Goal: Navigation & Orientation: Understand site structure

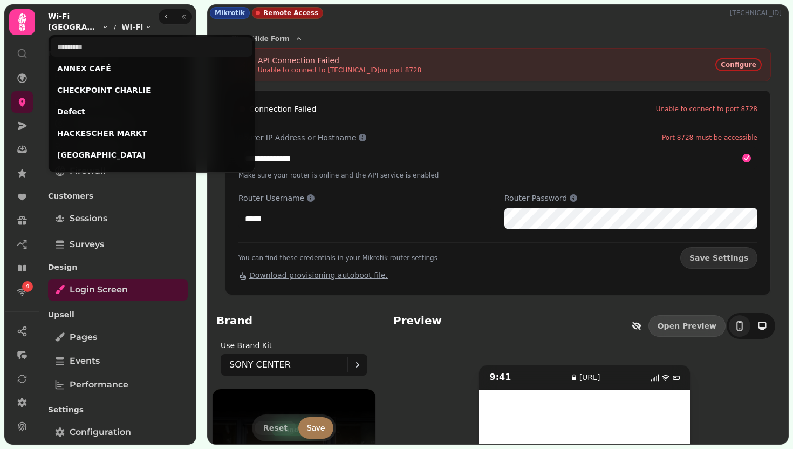
click at [81, 27] on html "**********" at bounding box center [396, 224] width 793 height 449
click at [107, 68] on link "ANNEX CAFÉ" at bounding box center [151, 68] width 189 height 11
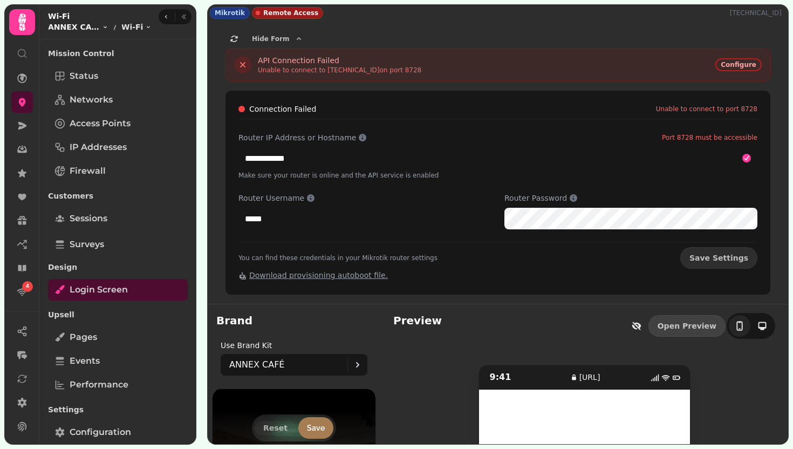
click at [85, 24] on html "**********" at bounding box center [396, 224] width 793 height 449
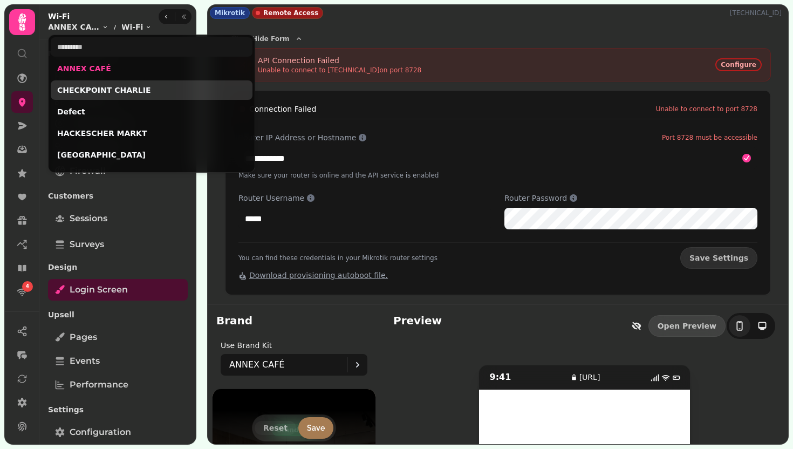
scroll to position [210, 0]
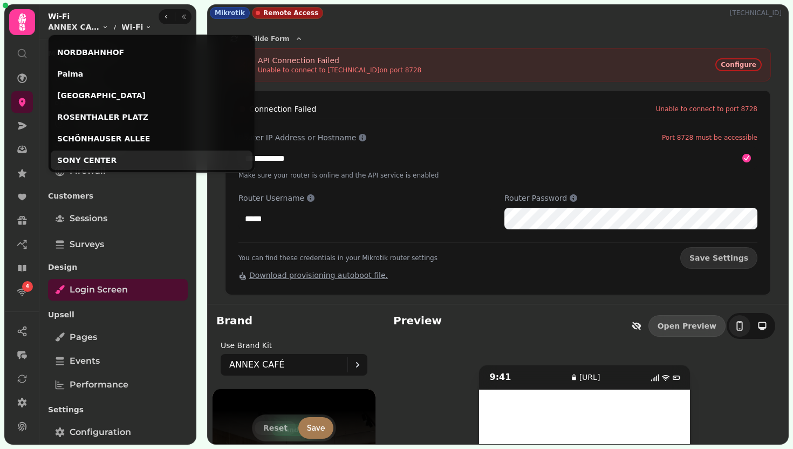
click at [99, 157] on link "SONY CENTER" at bounding box center [151, 160] width 189 height 11
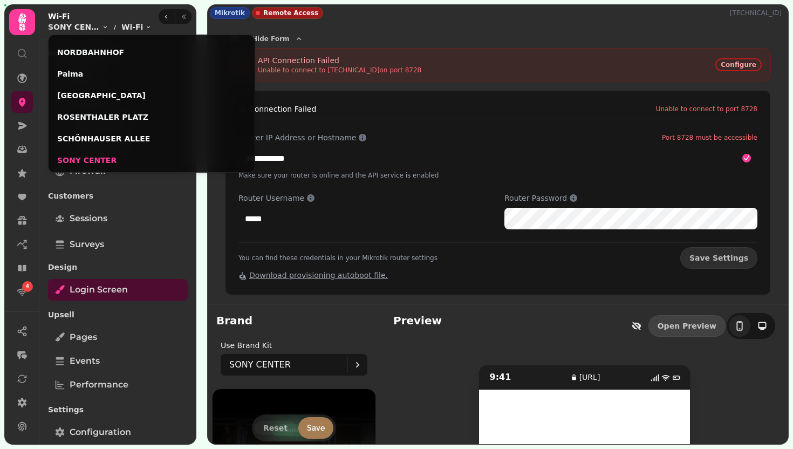
click at [543, 216] on html "**********" at bounding box center [396, 224] width 793 height 449
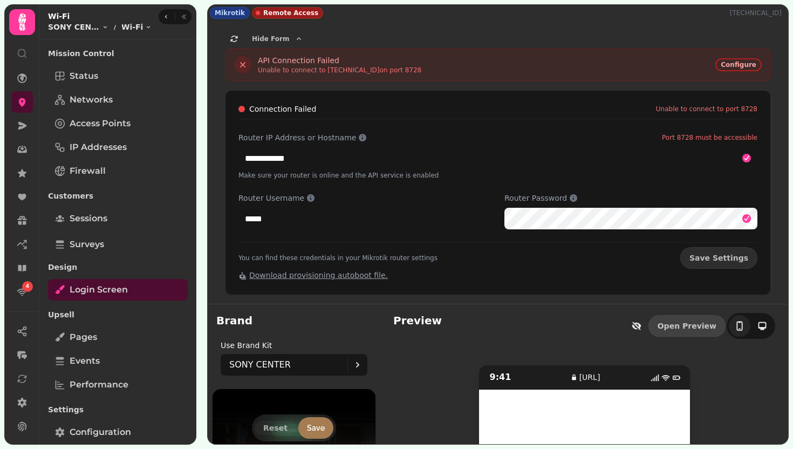
click at [570, 202] on icon at bounding box center [573, 198] width 9 height 9
click at [571, 199] on icon at bounding box center [573, 198] width 9 height 9
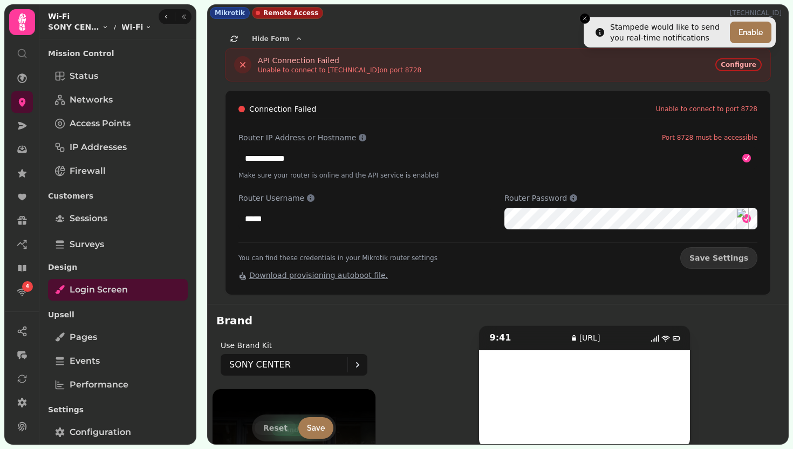
scroll to position [52, 0]
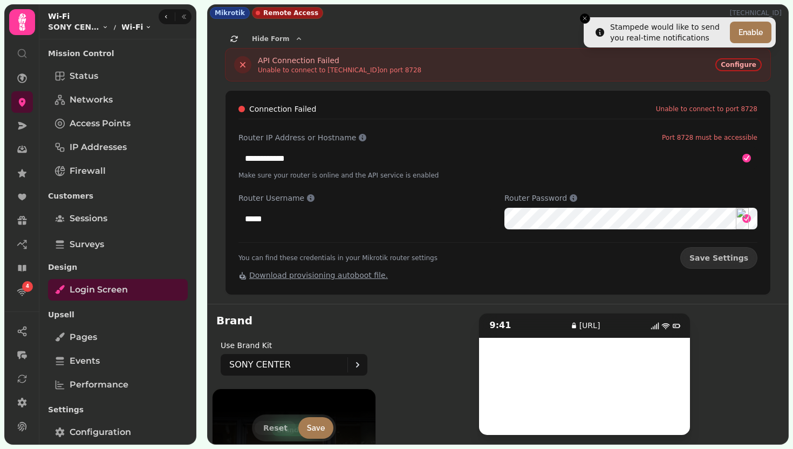
click at [122, 28] on html "**********" at bounding box center [396, 224] width 793 height 449
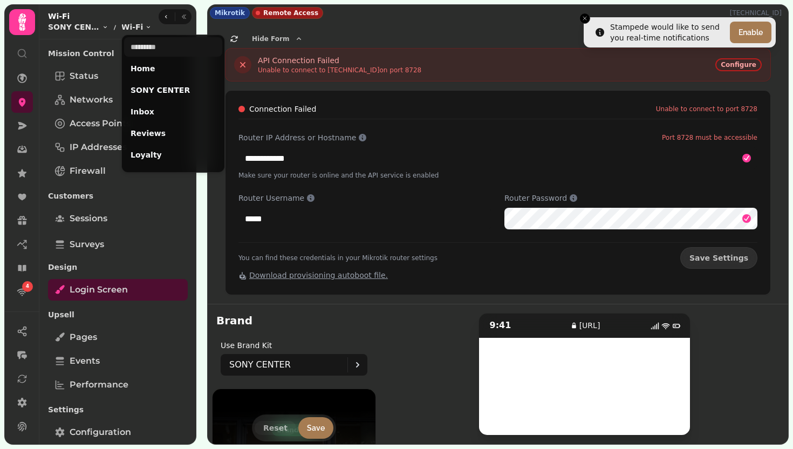
click at [75, 80] on html "**********" at bounding box center [396, 224] width 793 height 449
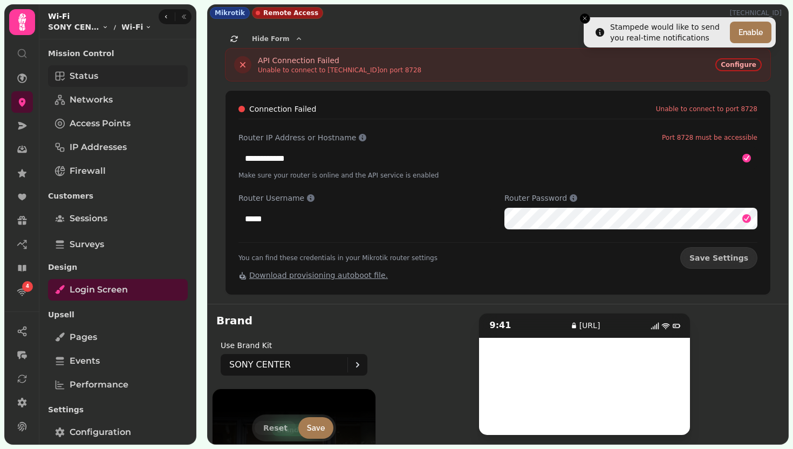
click at [78, 81] on span "Status" at bounding box center [84, 76] width 29 height 13
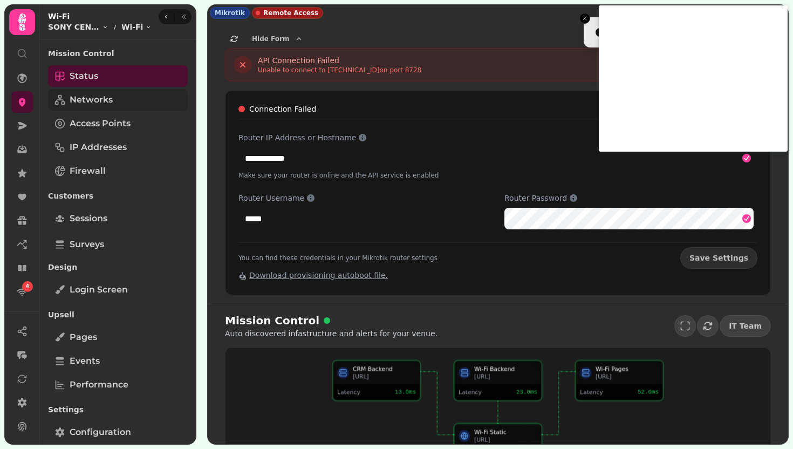
click at [114, 107] on link "Networks" at bounding box center [118, 100] width 140 height 22
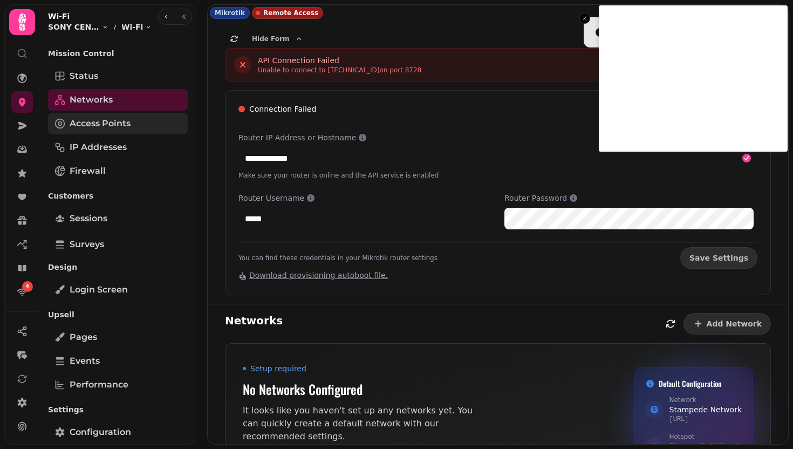
click at [104, 125] on span "Access Points" at bounding box center [100, 123] width 61 height 13
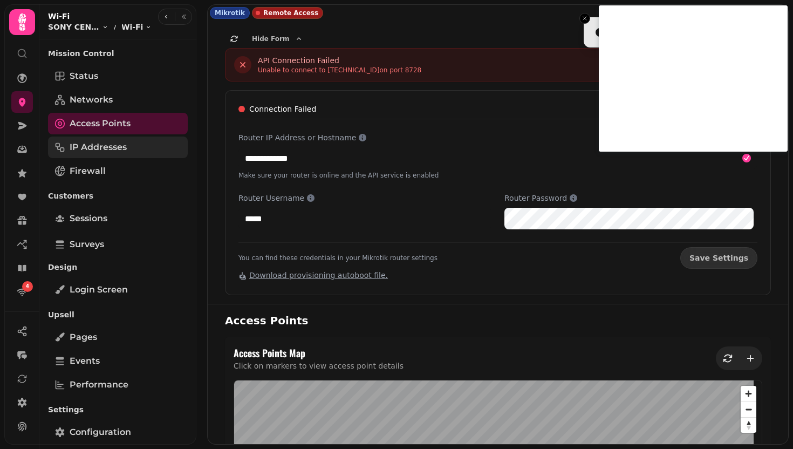
click at [135, 152] on link "IP Addresses" at bounding box center [118, 147] width 140 height 22
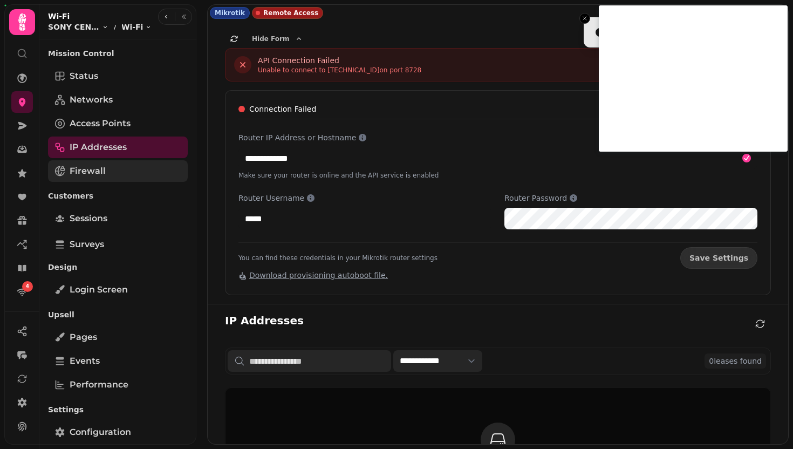
click at [127, 171] on link "Firewall" at bounding box center [118, 171] width 140 height 22
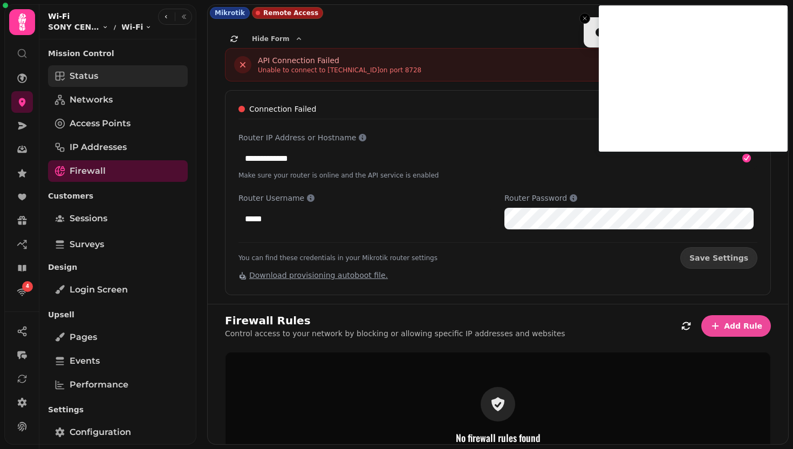
click at [99, 71] on link "Status" at bounding box center [118, 76] width 140 height 22
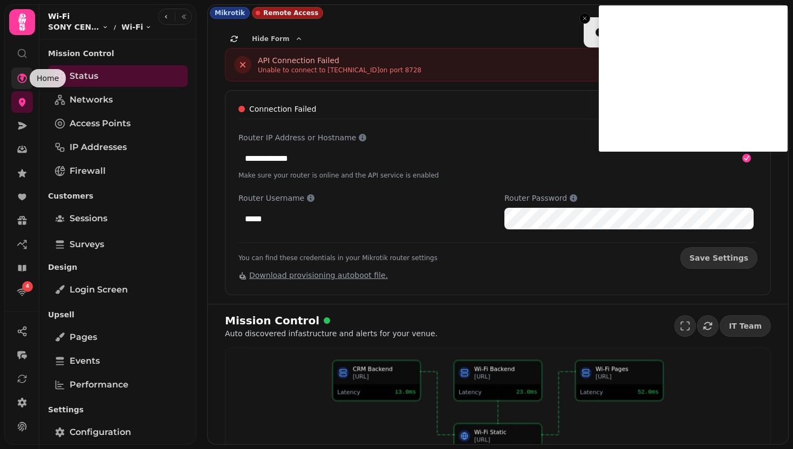
click at [19, 79] on icon at bounding box center [22, 78] width 11 height 11
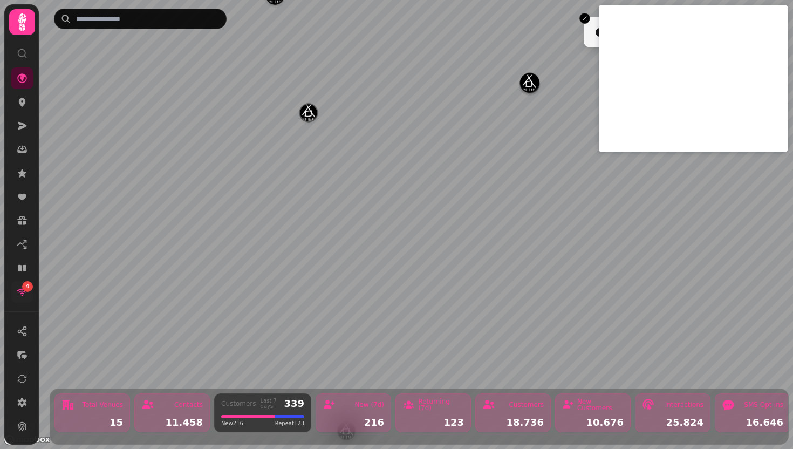
click at [24, 297] on icon at bounding box center [22, 291] width 11 height 11
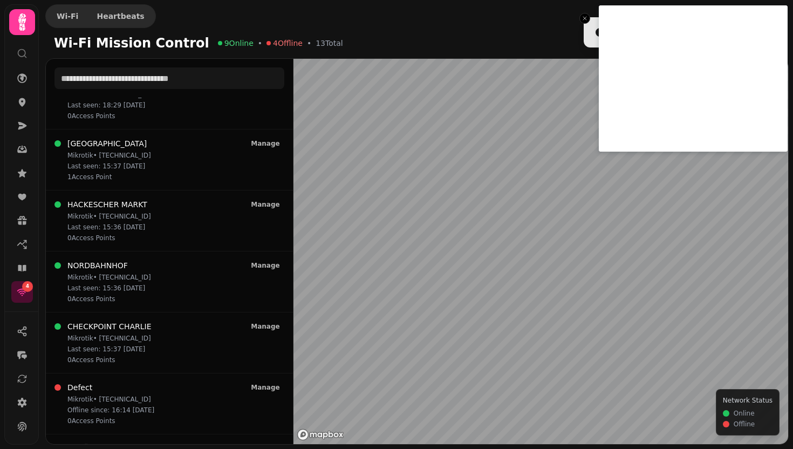
scroll to position [339, 0]
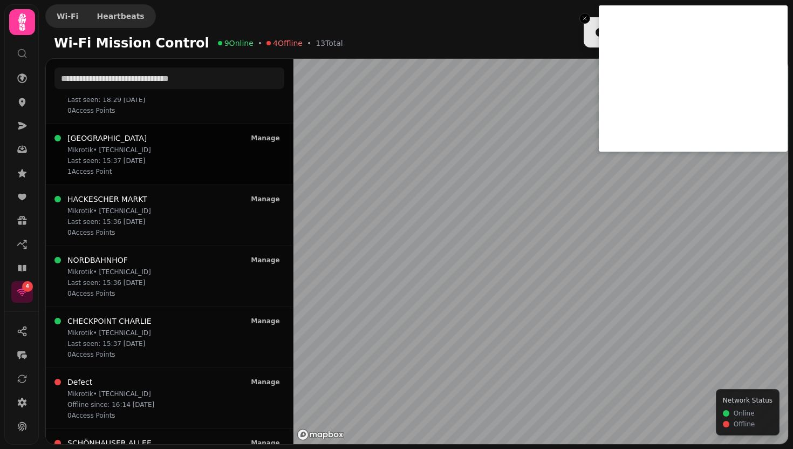
click at [135, 172] on p "1 Access Point" at bounding box center [109, 171] width 84 height 9
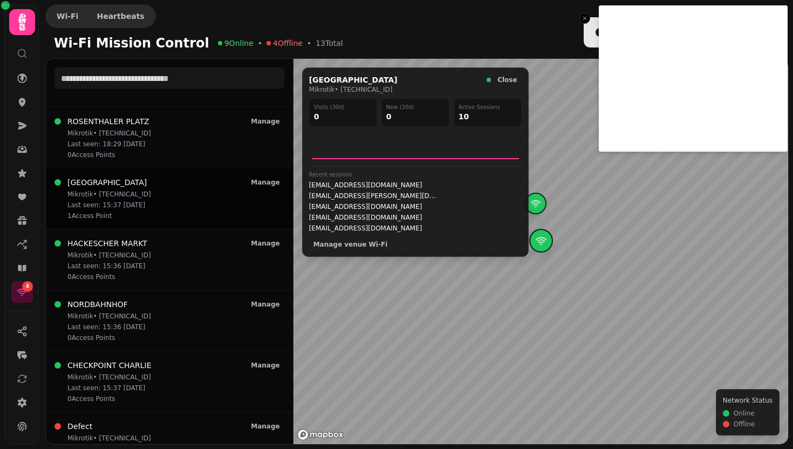
scroll to position [293, 0]
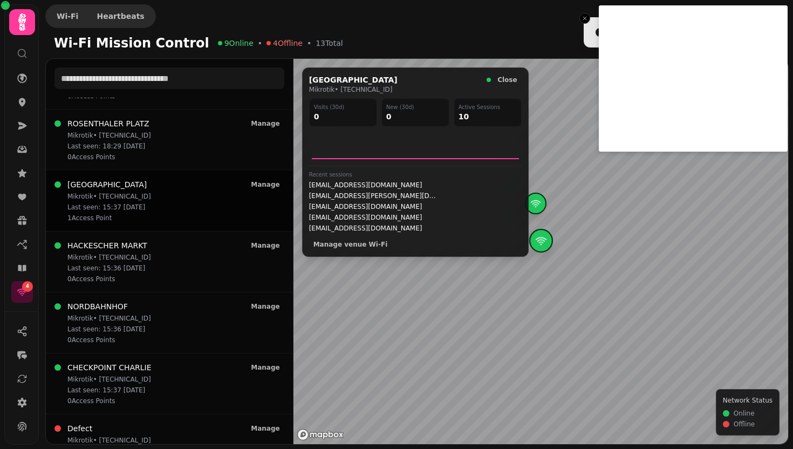
click at [237, 207] on div "POTSDAMER PLATZ Mikrotik • [TECHNICAL_ID] Last seen: 15:37 [DATE] 1 Access [GEO…" at bounding box center [169, 200] width 230 height 43
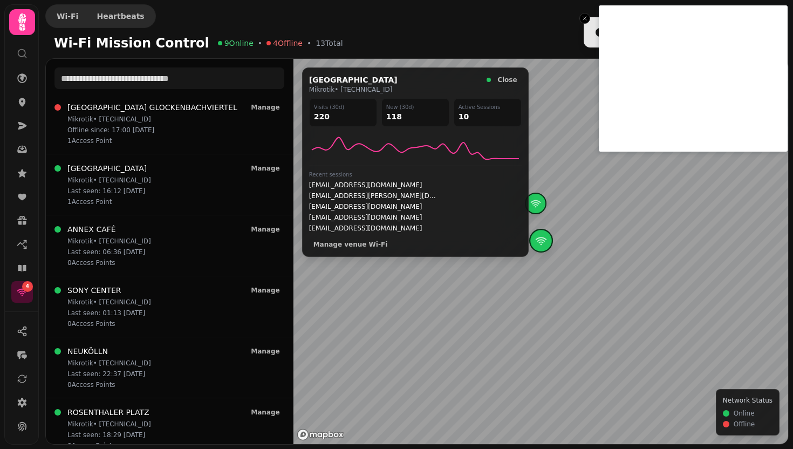
scroll to position [0, 0]
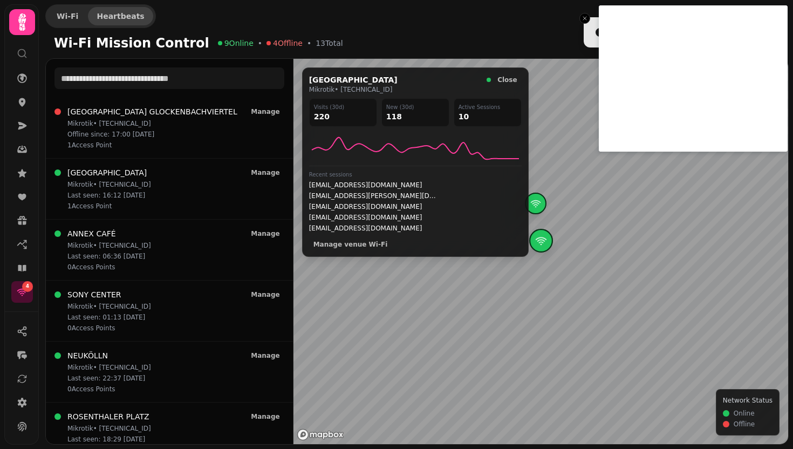
click at [116, 18] on span "Heartbeats" at bounding box center [120, 16] width 47 height 8
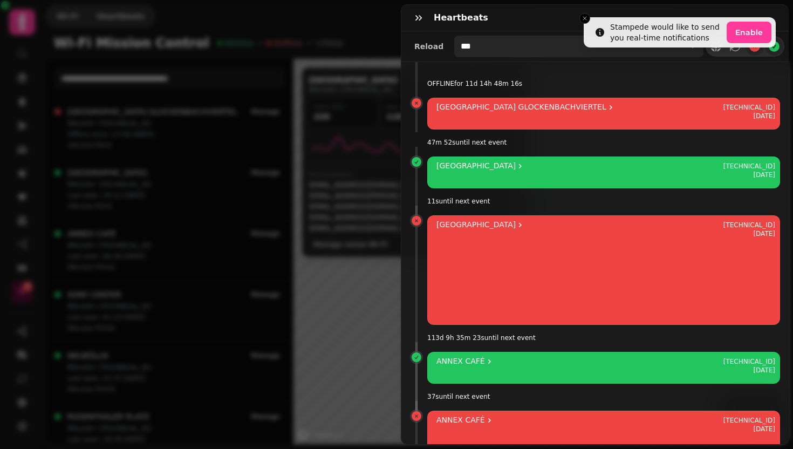
click at [460, 47] on select "**********" at bounding box center [578, 47] width 249 height 22
select select "**********"
click at [454, 36] on select "**********" at bounding box center [578, 47] width 249 height 22
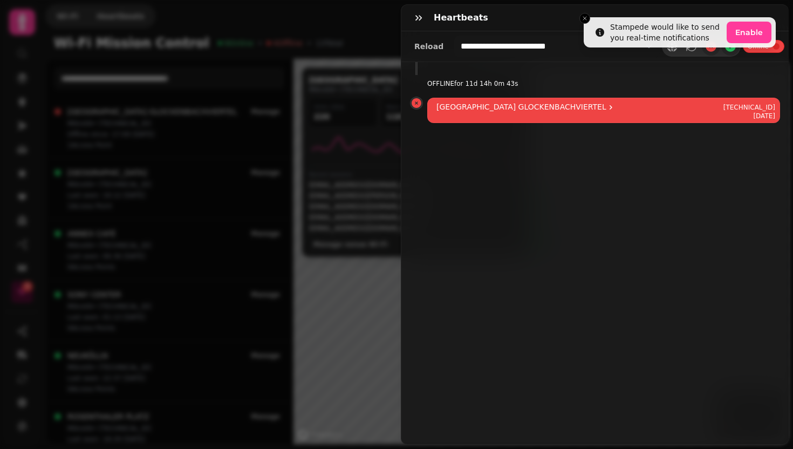
click at [583, 18] on div "Heartbeats" at bounding box center [594, 18] width 387 height 26
click at [587, 17] on div "Heartbeats" at bounding box center [594, 18] width 387 height 26
click at [585, 17] on div "Heartbeats" at bounding box center [594, 18] width 387 height 26
click at [412, 24] on button "button" at bounding box center [419, 18] width 22 height 22
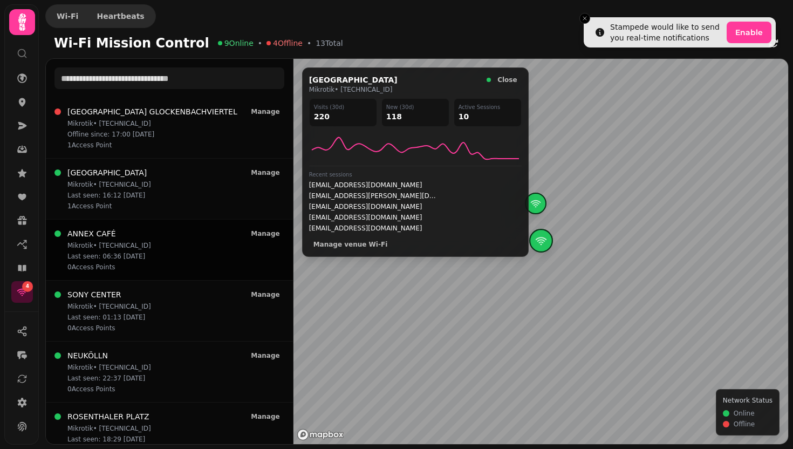
click at [194, 250] on div "ANNEX CAFÉ Mikrotik • [TECHNICAL_ID] Last seen: 06:36 [DATE] 0 Access [GEOGRAPH…" at bounding box center [169, 249] width 230 height 43
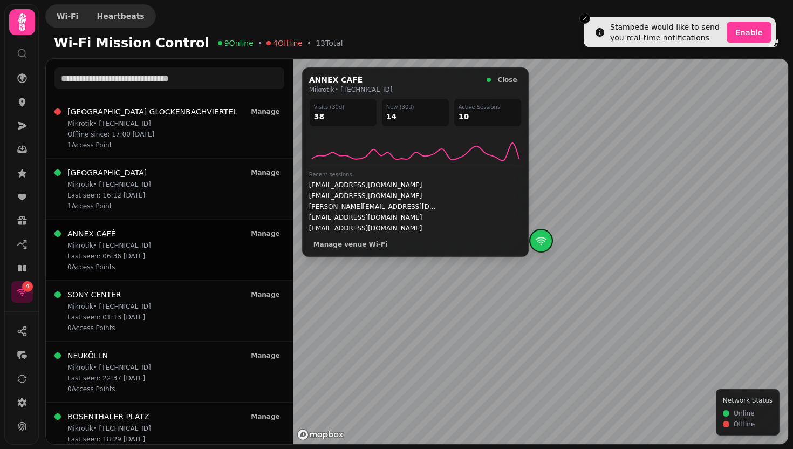
click at [545, 243] on div at bounding box center [540, 251] width 494 height 385
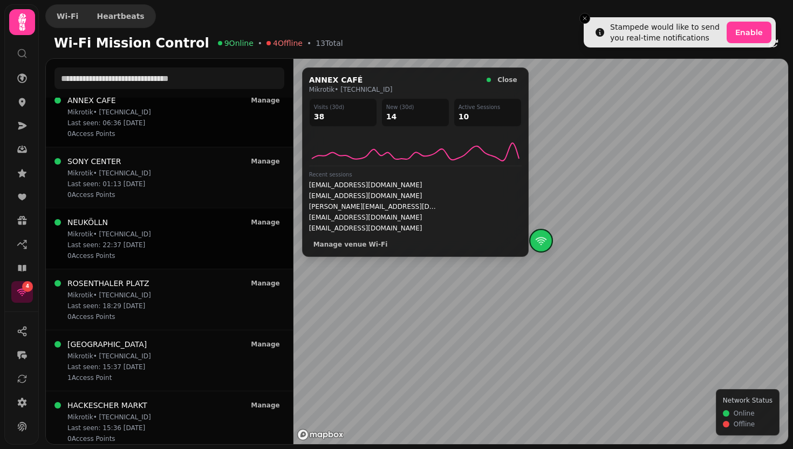
scroll to position [168, 0]
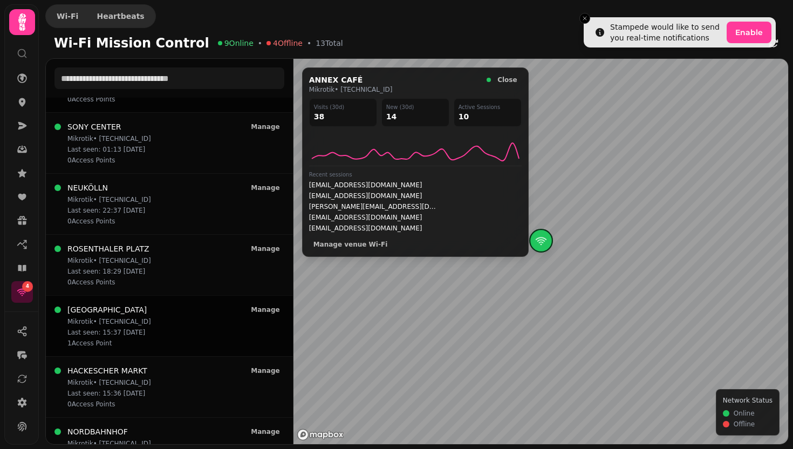
click at [185, 327] on div "POTSDAMER PLATZ Mikrotik • [TECHNICAL_ID] Last seen: 15:37 [DATE] 1 Access [GEO…" at bounding box center [169, 325] width 230 height 43
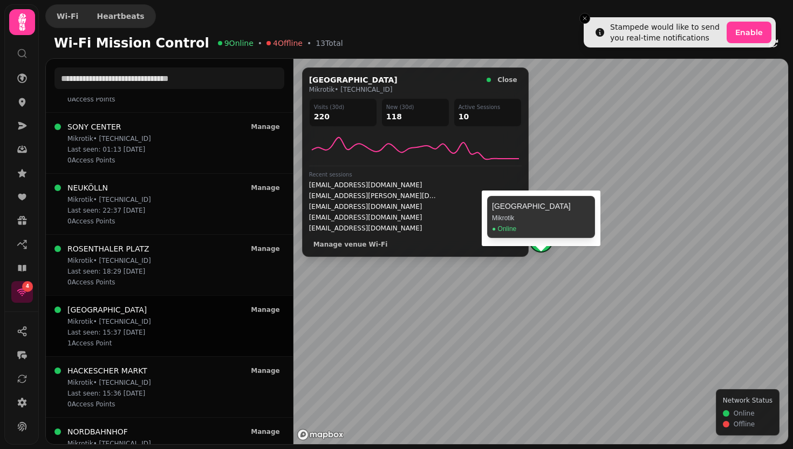
click at [541, 244] on div "Map marker" at bounding box center [541, 241] width 24 height 24
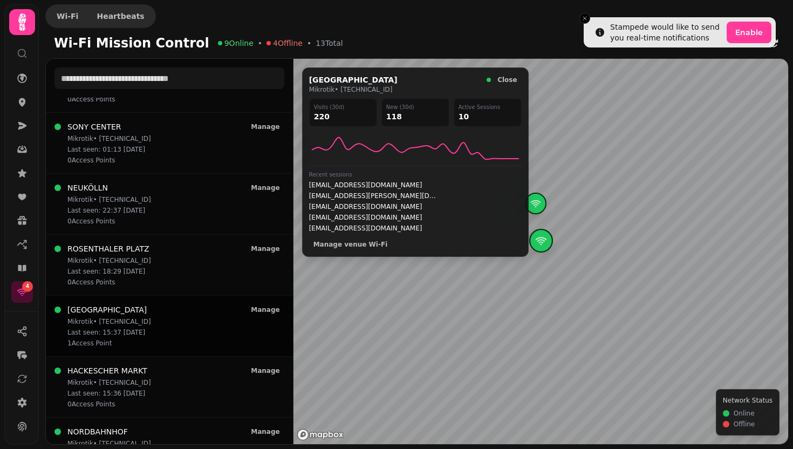
click at [541, 244] on div "Map marker" at bounding box center [541, 241] width 24 height 24
click at [538, 246] on div "Map marker" at bounding box center [540, 248] width 24 height 24
click at [488, 160] on icon at bounding box center [415, 146] width 212 height 30
click at [360, 246] on span "Manage venue Wi‑Fi" at bounding box center [350, 244] width 74 height 6
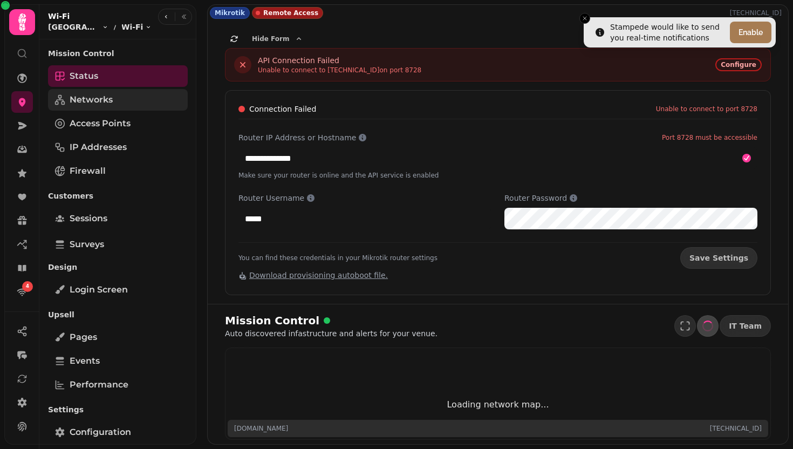
click at [130, 97] on link "Networks" at bounding box center [118, 100] width 140 height 22
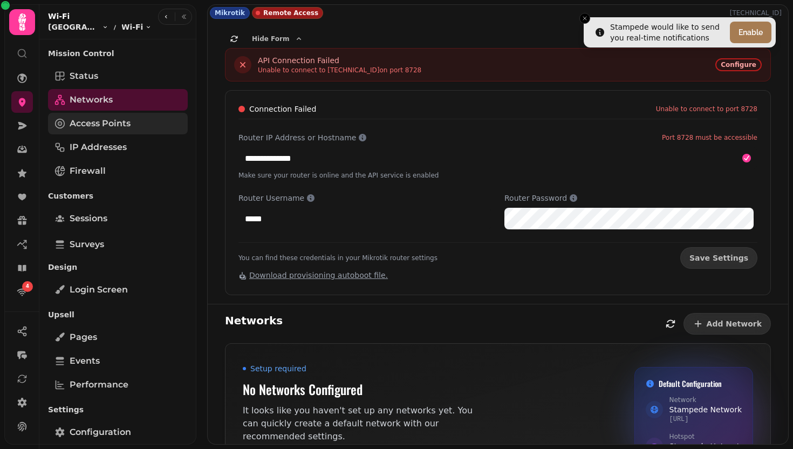
click at [134, 130] on link "Access Points" at bounding box center [118, 124] width 140 height 22
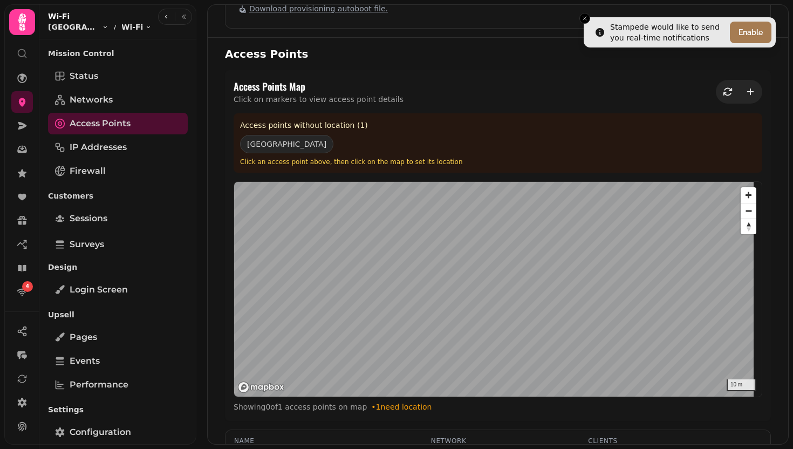
scroll to position [264, 0]
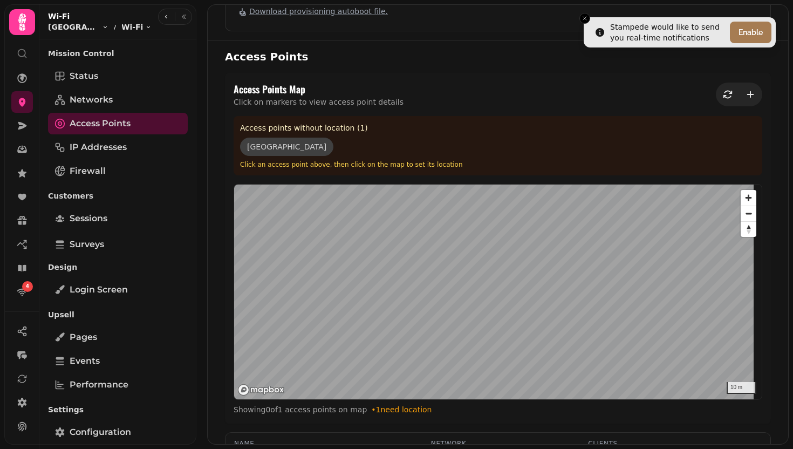
click at [267, 144] on button "[GEOGRAPHIC_DATA]" at bounding box center [286, 146] width 93 height 18
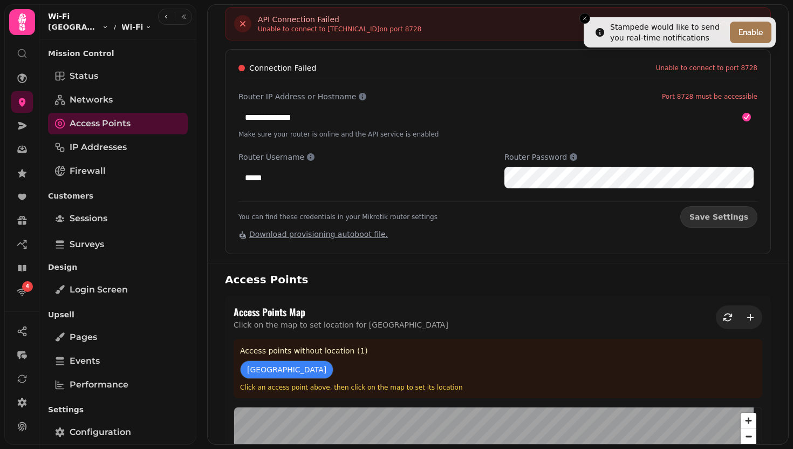
scroll to position [0, 0]
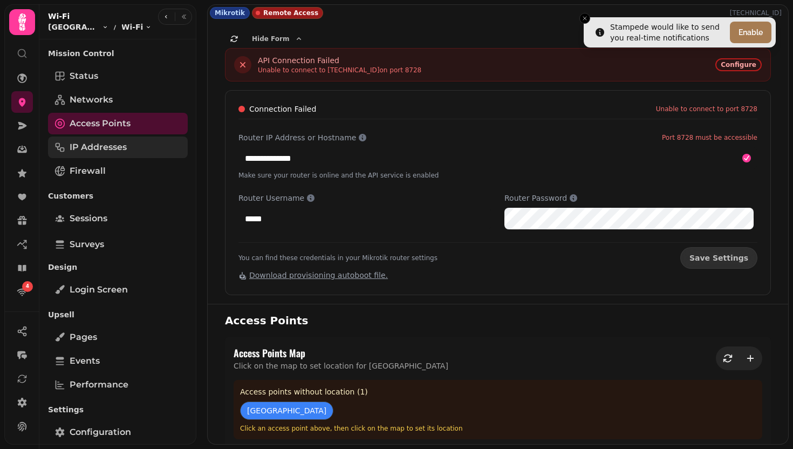
click at [143, 149] on link "IP Addresses" at bounding box center [118, 147] width 140 height 22
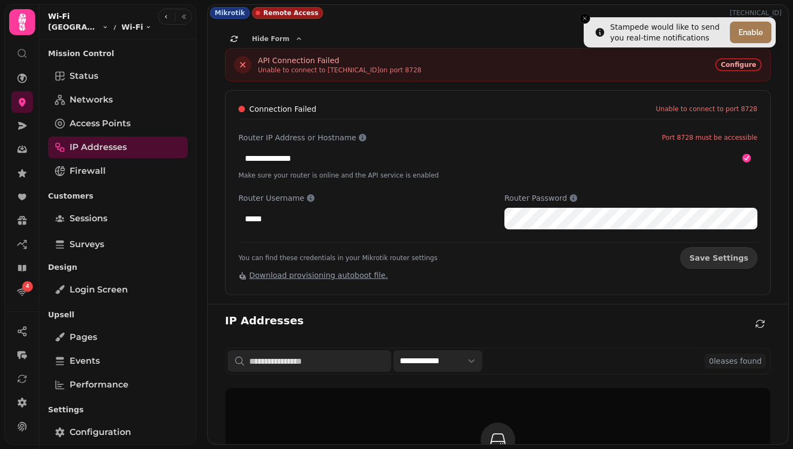
scroll to position [111, 0]
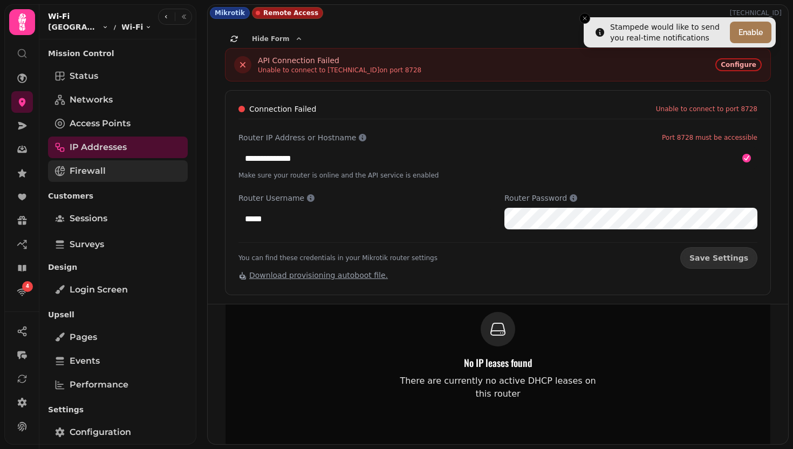
click at [127, 168] on link "Firewall" at bounding box center [118, 171] width 140 height 22
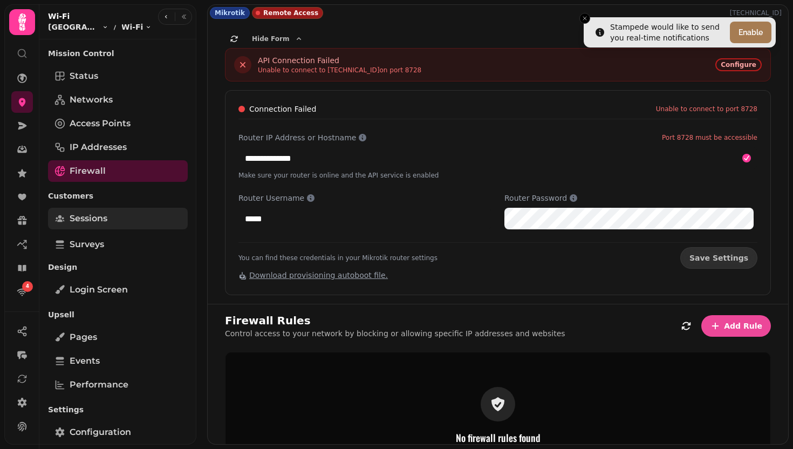
click at [130, 214] on link "Sessions" at bounding box center [118, 219] width 140 height 22
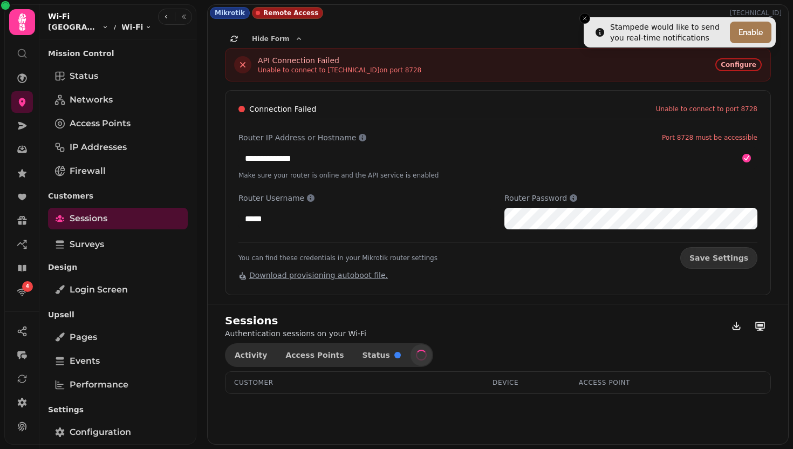
select select "**"
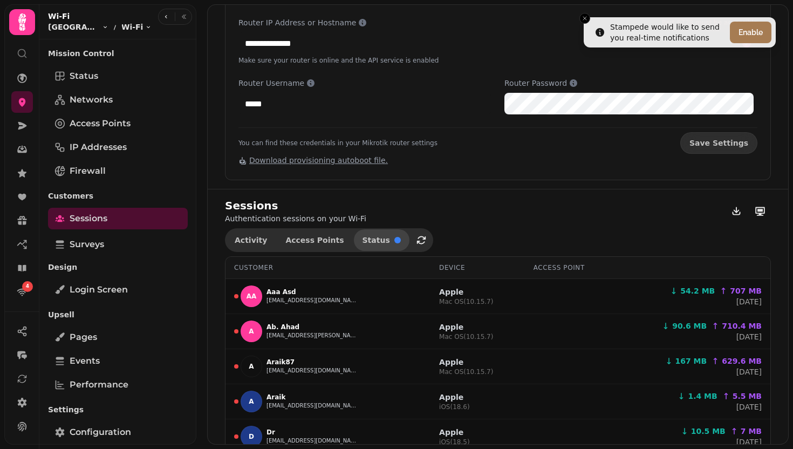
scroll to position [119, 0]
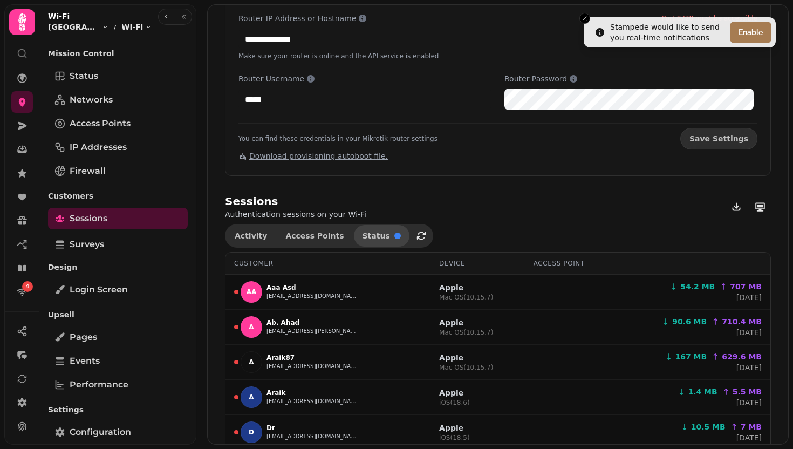
click at [362, 233] on span "Status" at bounding box center [375, 236] width 27 height 8
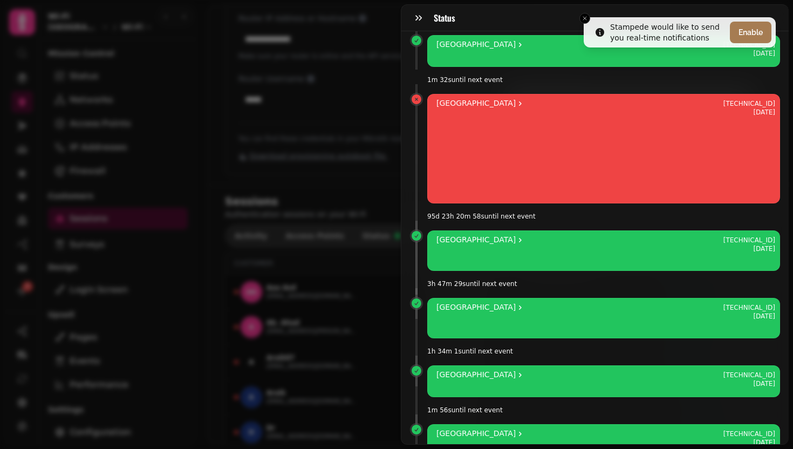
scroll to position [0, 0]
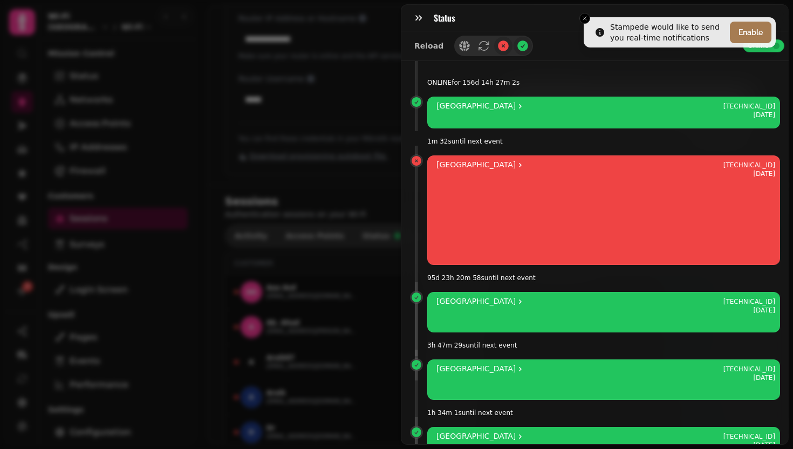
click at [383, 58] on div "Status Reload Online ONLINE for 156d 14h 27m 2s POTSDAMER PLATZ [TECHNICAL_ID] …" at bounding box center [396, 232] width 793 height 431
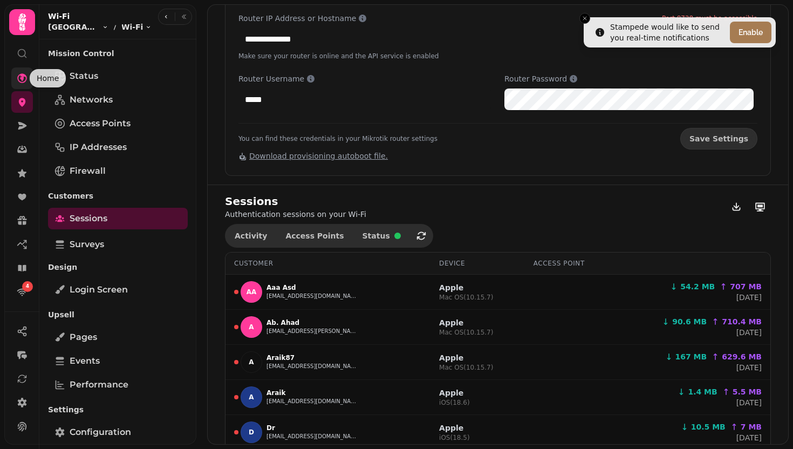
click at [20, 81] on icon at bounding box center [22, 78] width 11 height 11
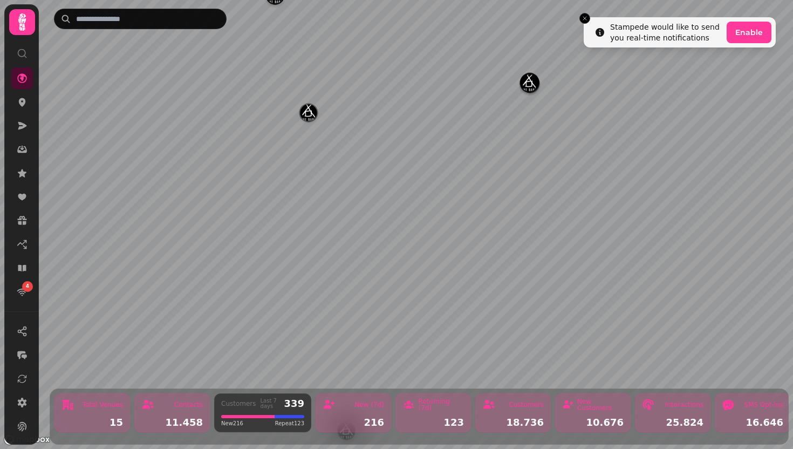
click at [308, 118] on img "London" at bounding box center [308, 112] width 17 height 17
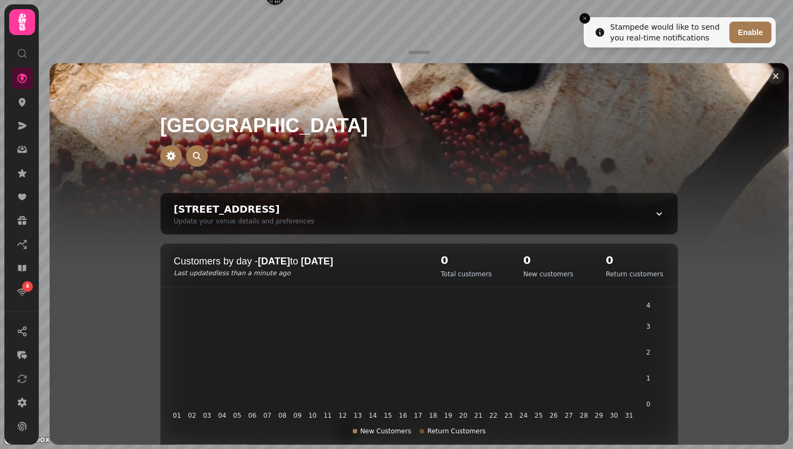
click at [773, 74] on icon "Close drawer" at bounding box center [775, 75] width 5 height 5
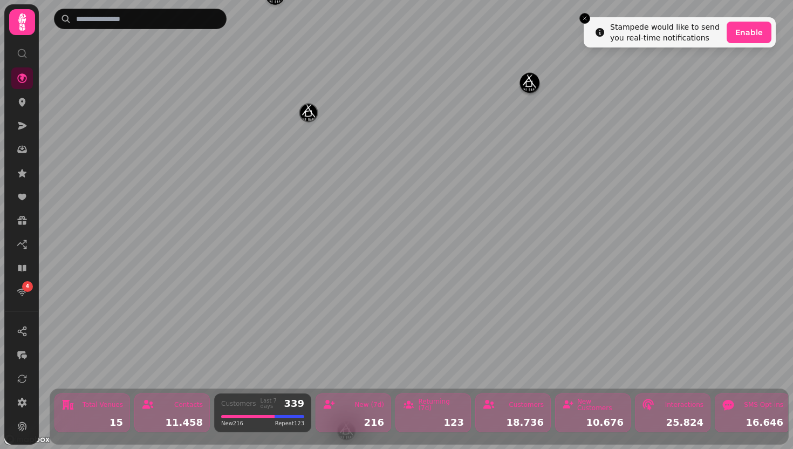
click at [530, 89] on img "SONY CENTER" at bounding box center [528, 82] width 17 height 17
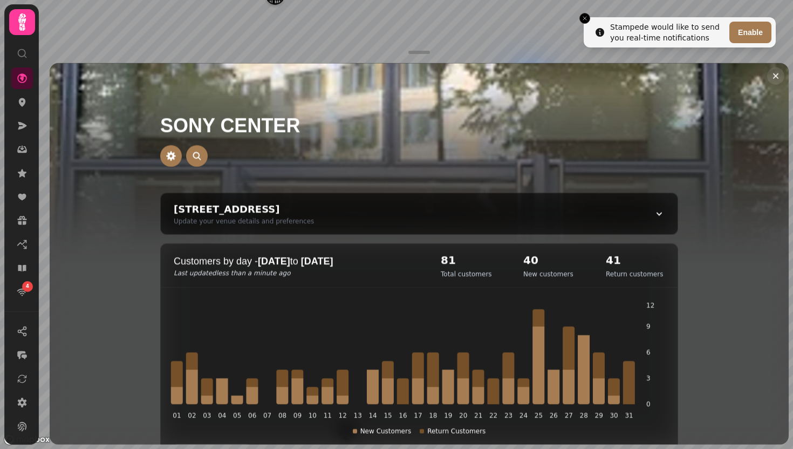
click at [775, 73] on icon "Close drawer" at bounding box center [775, 76] width 11 height 11
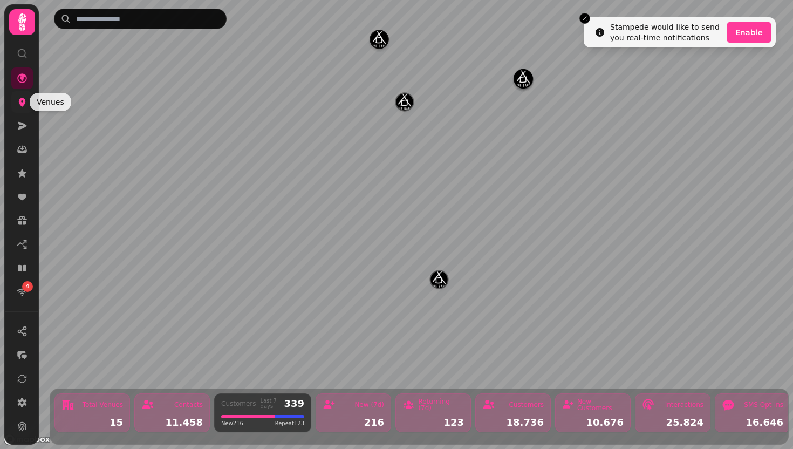
click at [23, 101] on icon at bounding box center [22, 102] width 7 height 9
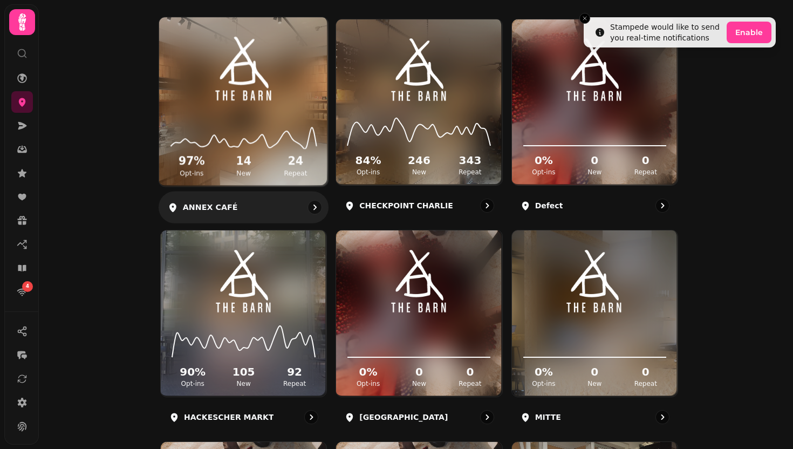
scroll to position [186, 0]
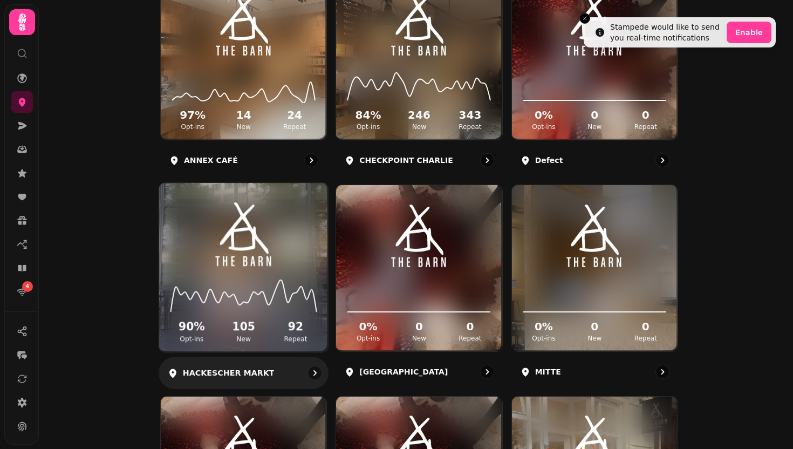
click at [218, 271] on div "90 % Opt-ins 105 New 92 Repeat" at bounding box center [243, 311] width 169 height 81
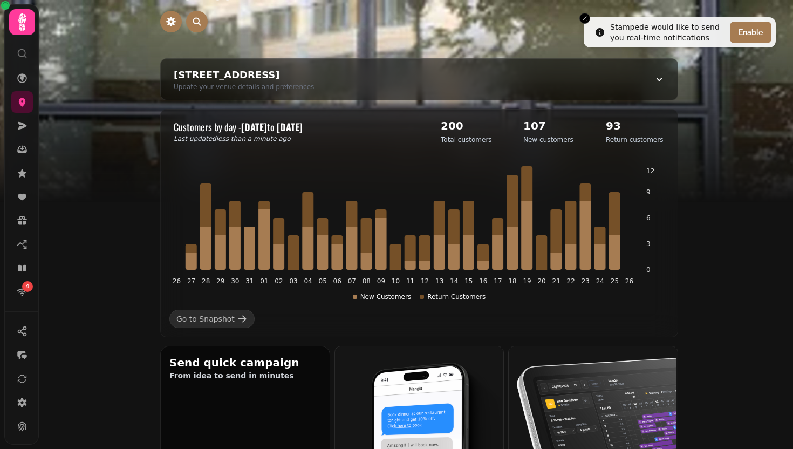
scroll to position [60, 0]
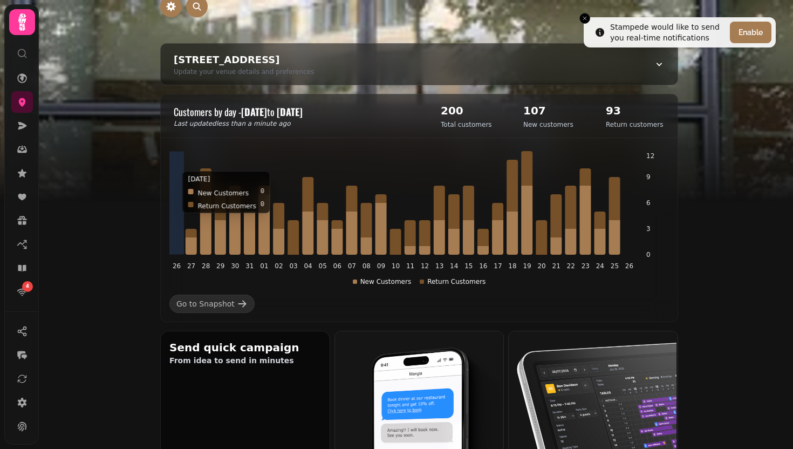
click at [623, 249] on icon "26 27 28 29 30 31 01 02 03 04 05 06 07 08 09 10 11 12 13 14 15 16 17 18 19 20 2…" at bounding box center [418, 218] width 499 height 135
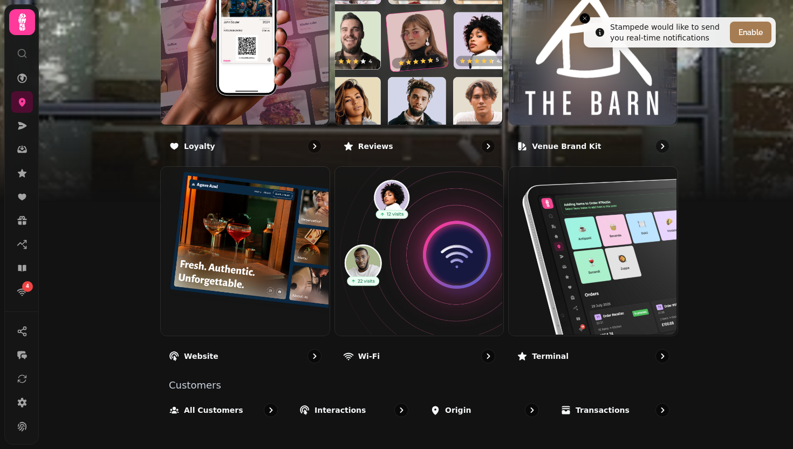
scroll to position [646, 0]
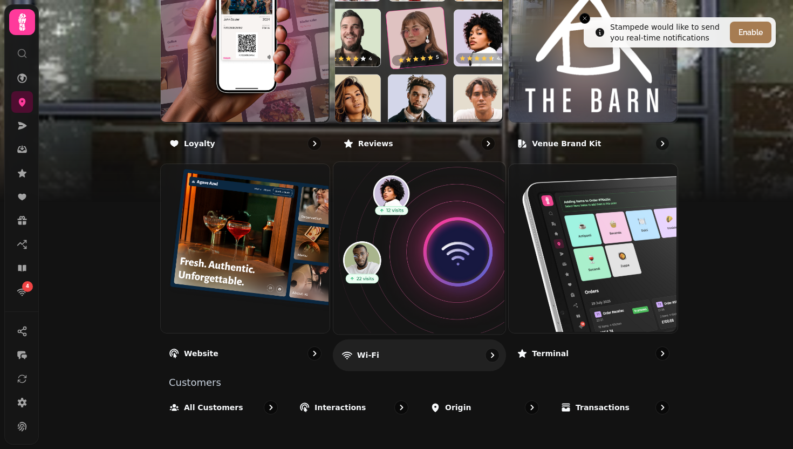
click at [376, 301] on img at bounding box center [418, 247] width 172 height 172
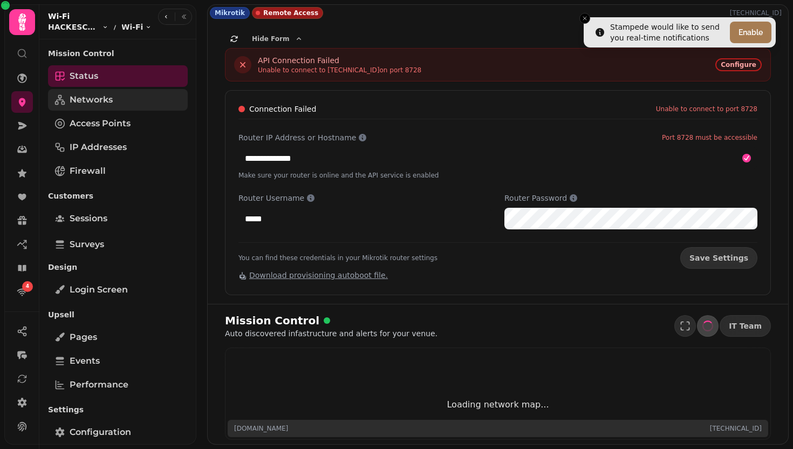
click at [119, 98] on link "Networks" at bounding box center [118, 100] width 140 height 22
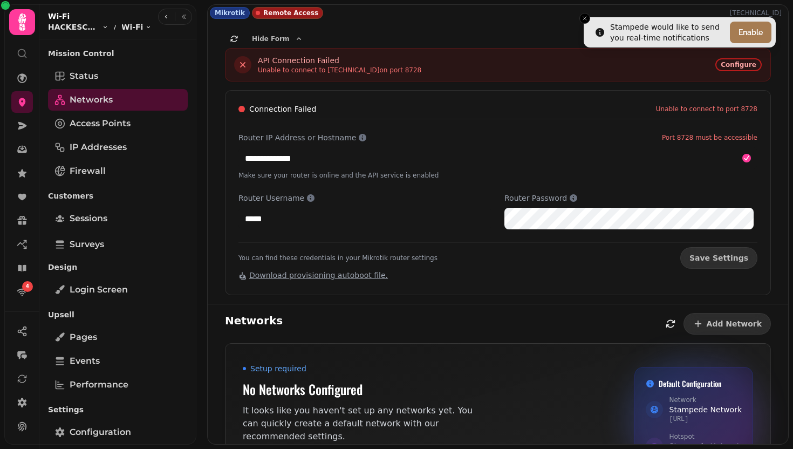
scroll to position [56, 0]
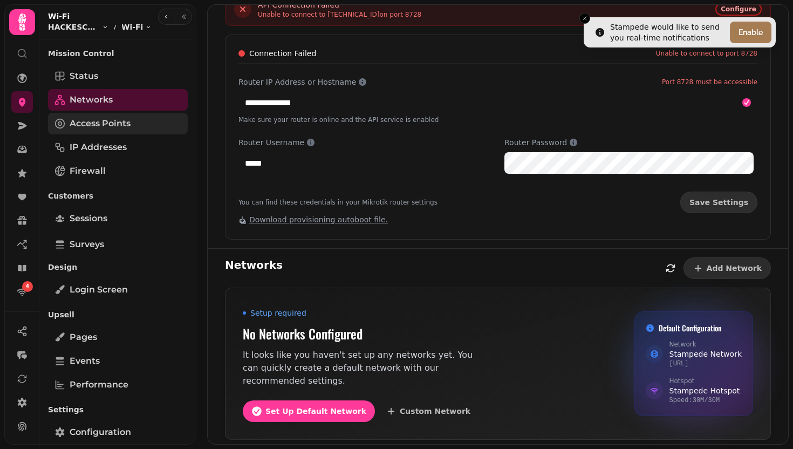
click at [119, 121] on span "Access Points" at bounding box center [100, 123] width 61 height 13
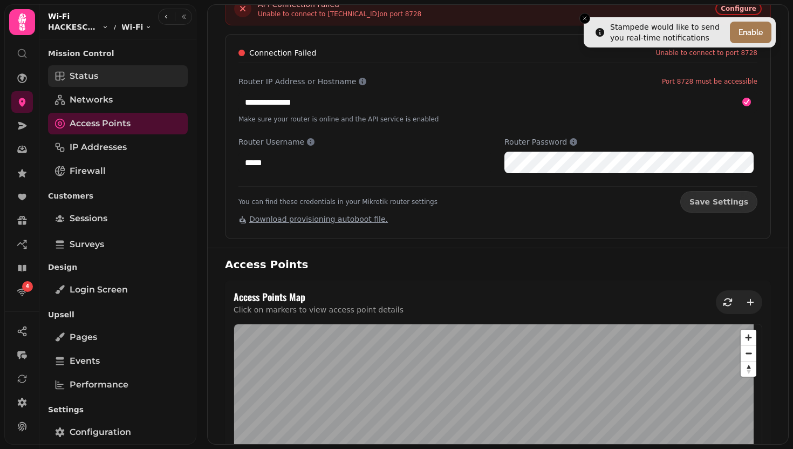
click at [116, 73] on link "Status" at bounding box center [118, 76] width 140 height 22
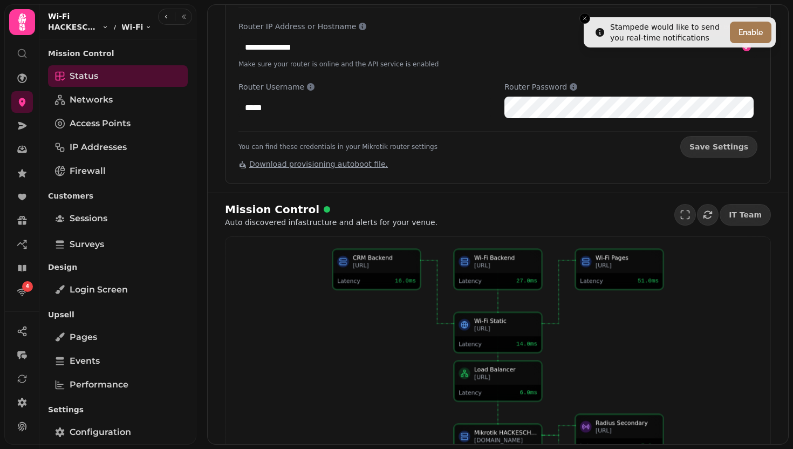
scroll to position [160, 0]
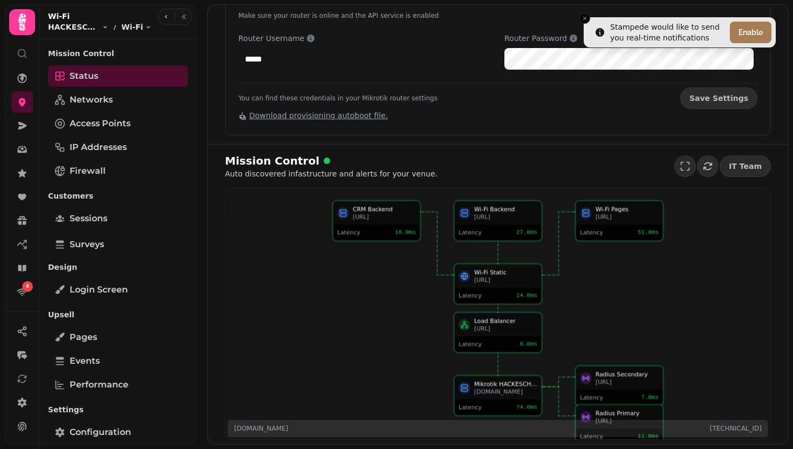
drag, startPoint x: 589, startPoint y: 338, endPoint x: 562, endPoint y: 284, distance: 60.0
click at [563, 284] on icon at bounding box center [498, 314] width 330 height 226
click at [679, 173] on button "button" at bounding box center [685, 166] width 22 height 22
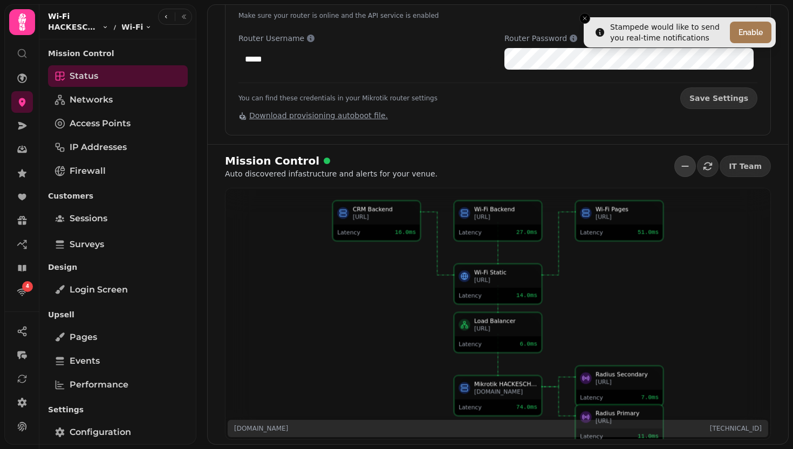
click at [679, 166] on icon "button" at bounding box center [684, 166] width 11 height 11
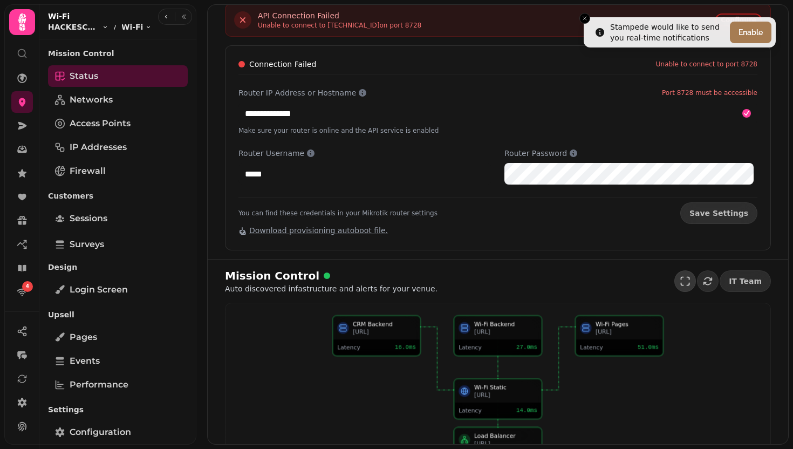
scroll to position [0, 0]
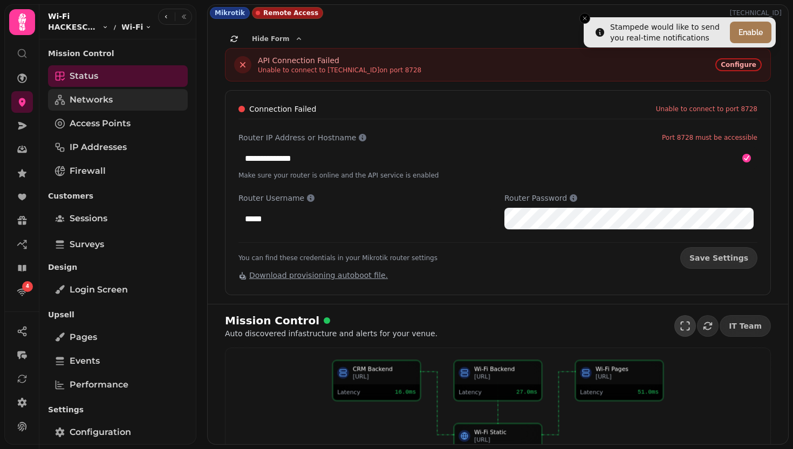
click at [149, 97] on link "Networks" at bounding box center [118, 100] width 140 height 22
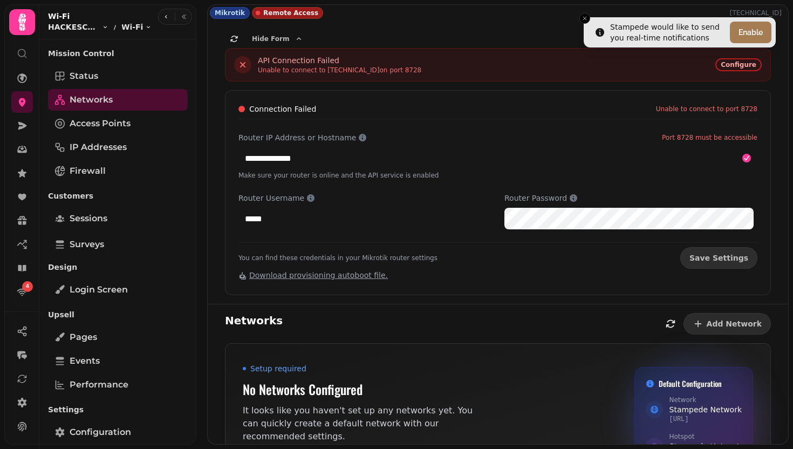
scroll to position [56, 0]
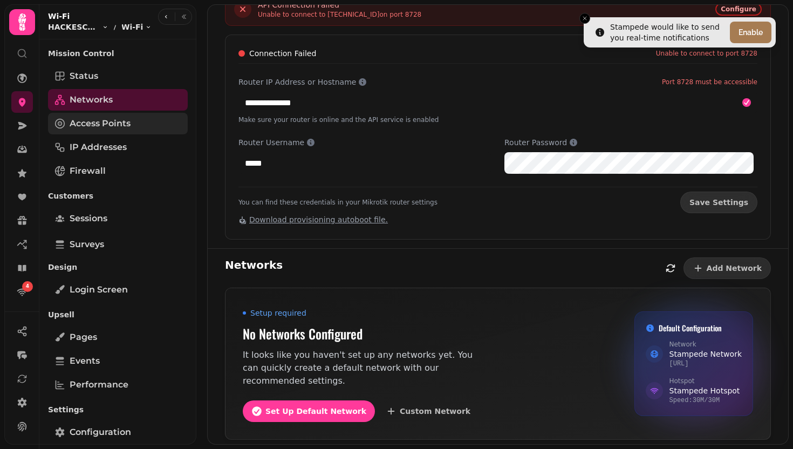
click at [139, 118] on link "Access Points" at bounding box center [118, 124] width 140 height 22
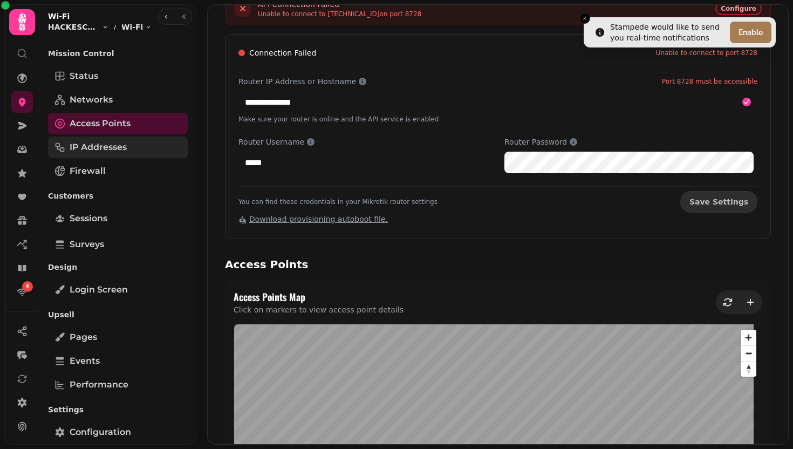
click at [136, 138] on link "IP Addresses" at bounding box center [118, 147] width 140 height 22
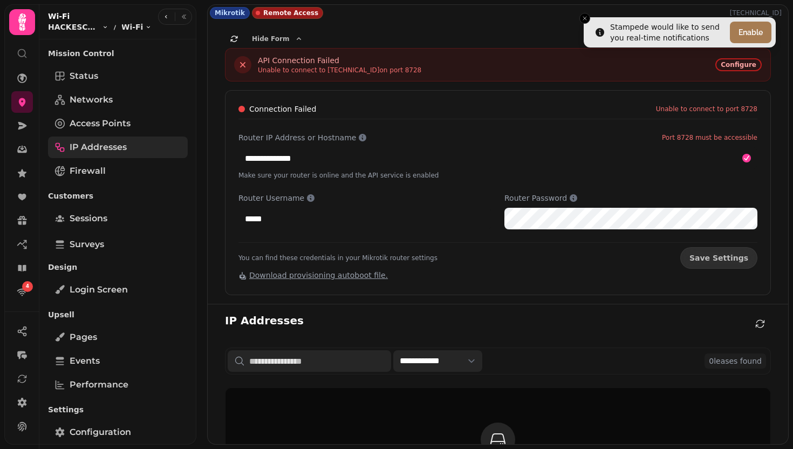
click at [134, 153] on link "IP Addresses" at bounding box center [118, 147] width 140 height 22
click at [130, 156] on link "IP Addresses" at bounding box center [118, 147] width 140 height 22
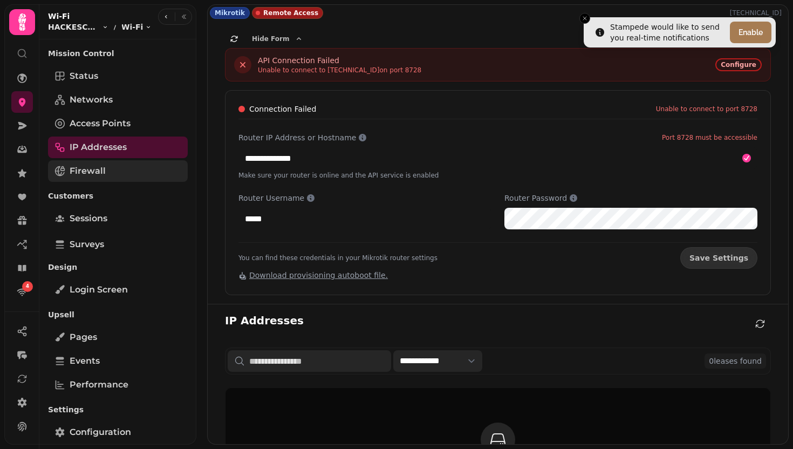
click at [130, 169] on link "Firewall" at bounding box center [118, 171] width 140 height 22
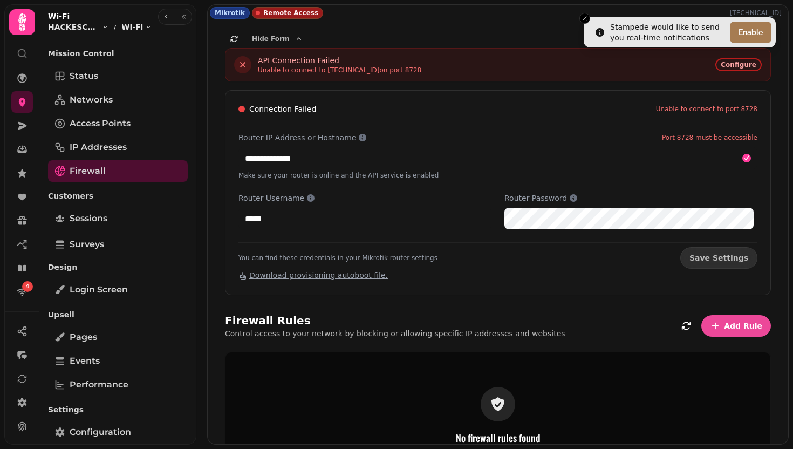
scroll to position [97, 0]
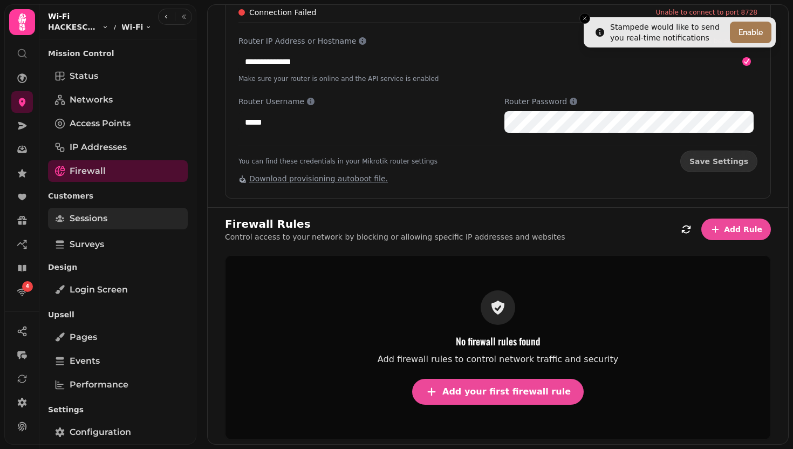
click at [121, 215] on link "Sessions" at bounding box center [118, 219] width 140 height 22
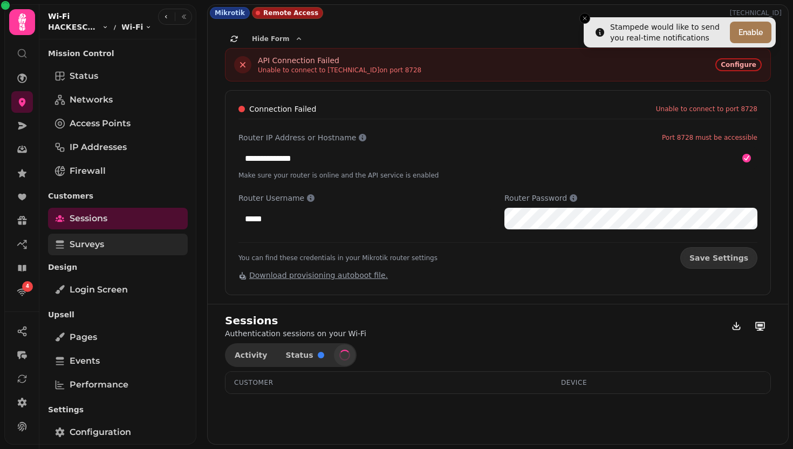
select select "**"
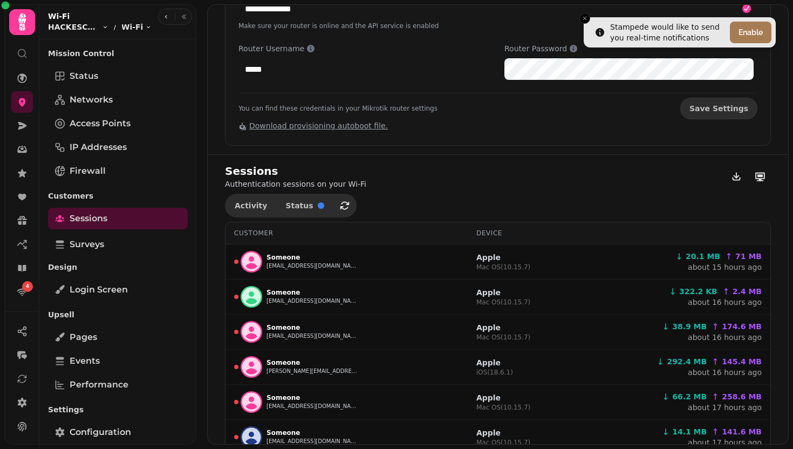
scroll to position [153, 0]
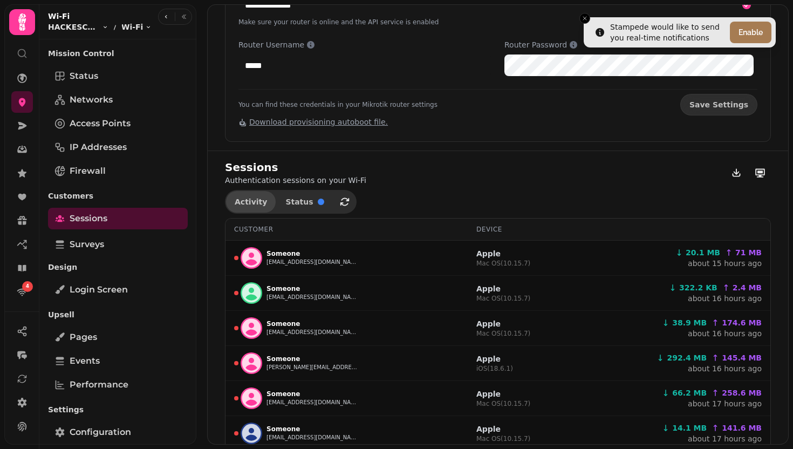
click at [254, 209] on button "Activity" at bounding box center [251, 202] width 50 height 22
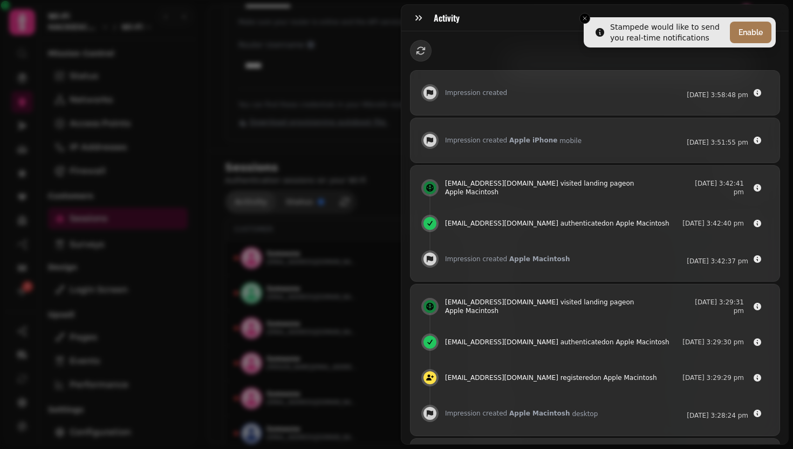
click at [254, 209] on div "Activity Impression created [DATE] 3:58:48 pm Impression created Apple iPhone m…" at bounding box center [396, 232] width 793 height 431
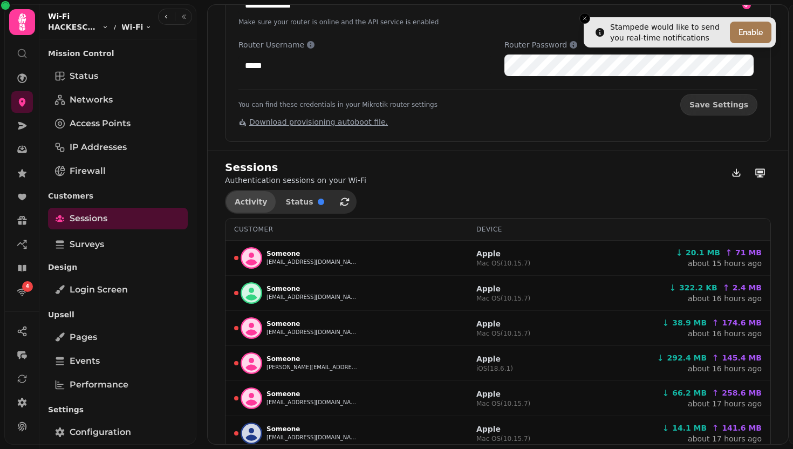
click at [254, 209] on div "Activity Impression created [DATE] 3:58:48 pm Impression created Apple iPhone m…" at bounding box center [396, 232] width 793 height 431
click at [251, 206] on button "Activity" at bounding box center [251, 202] width 50 height 22
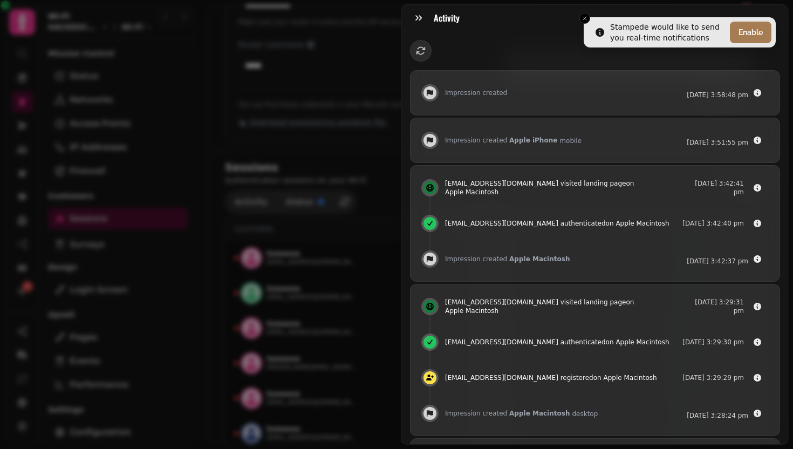
click at [250, 205] on div "Activity Impression created [DATE] 3:58:48 pm Impression created Apple iPhone m…" at bounding box center [396, 232] width 793 height 431
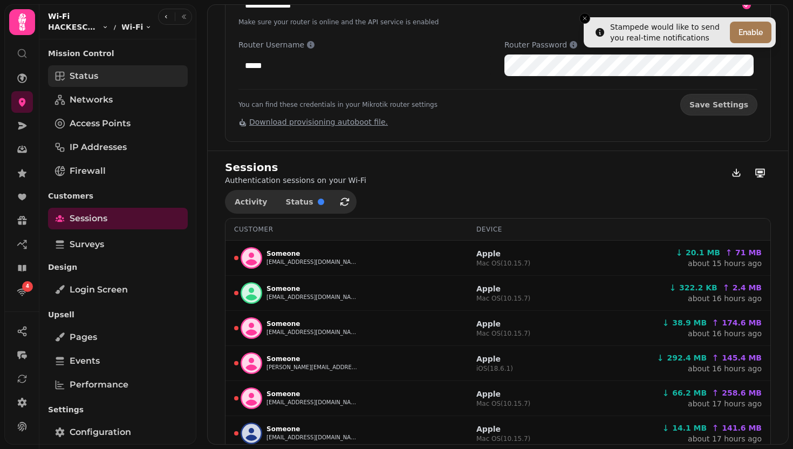
click at [125, 74] on link "Status" at bounding box center [118, 76] width 140 height 22
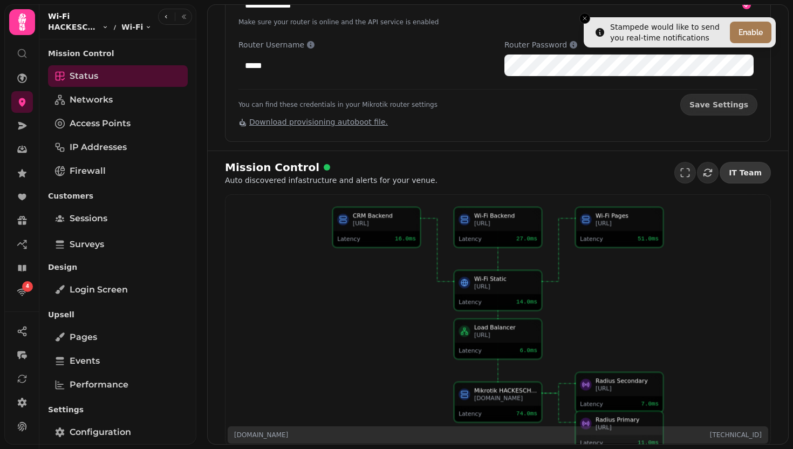
click at [732, 174] on span "IT Team" at bounding box center [744, 173] width 33 height 8
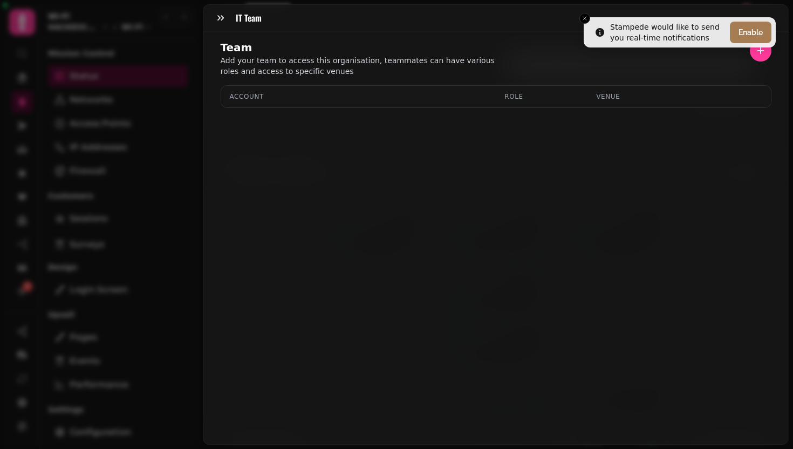
click at [248, 93] on div "Account" at bounding box center [359, 96] width 258 height 9
click at [168, 95] on div "IT Team Team Add your team to access this organisation, teammates can have vari…" at bounding box center [396, 232] width 793 height 431
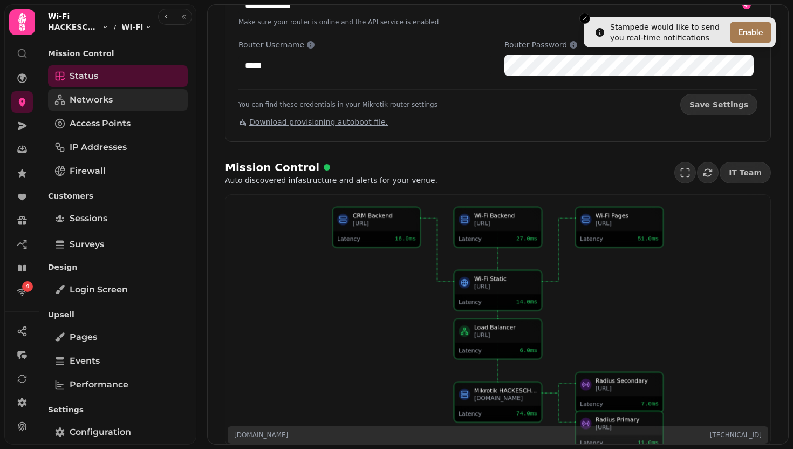
click at [143, 102] on link "Networks" at bounding box center [118, 100] width 140 height 22
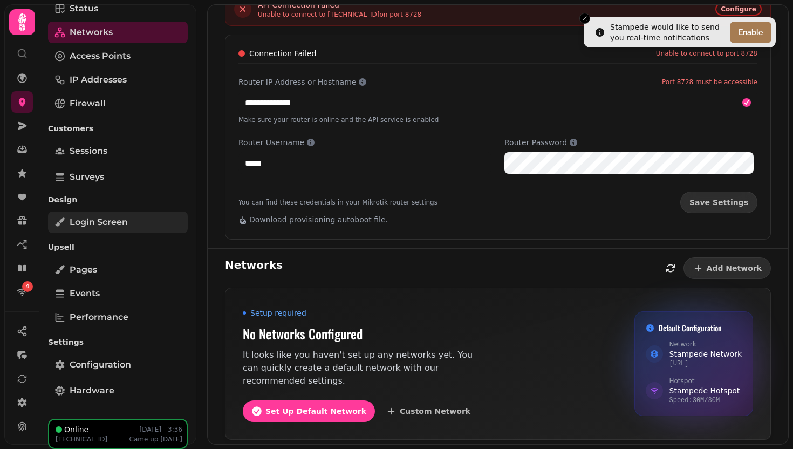
scroll to position [72, 0]
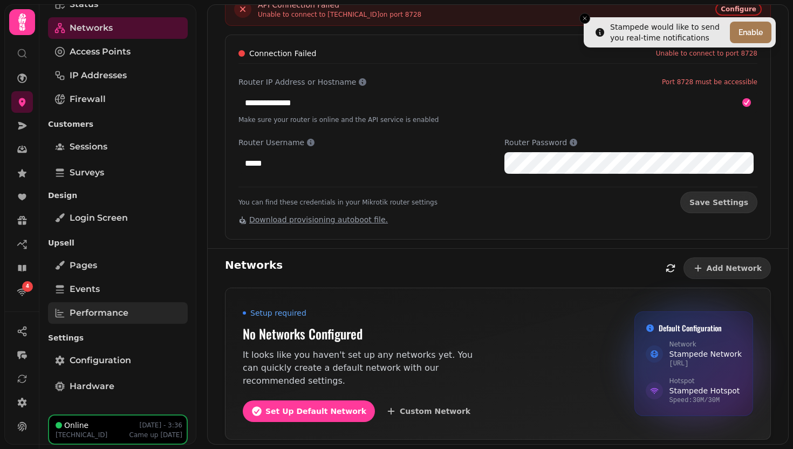
click at [120, 313] on span "Performance" at bounding box center [99, 312] width 59 height 13
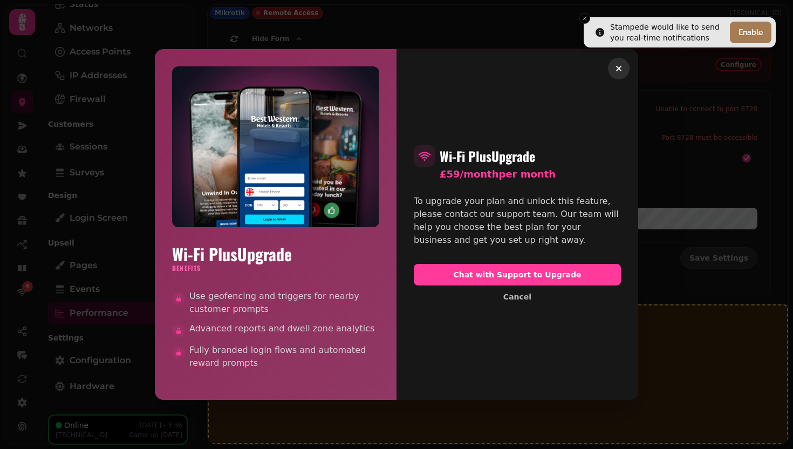
click at [618, 63] on icon "button" at bounding box center [618, 68] width 11 height 11
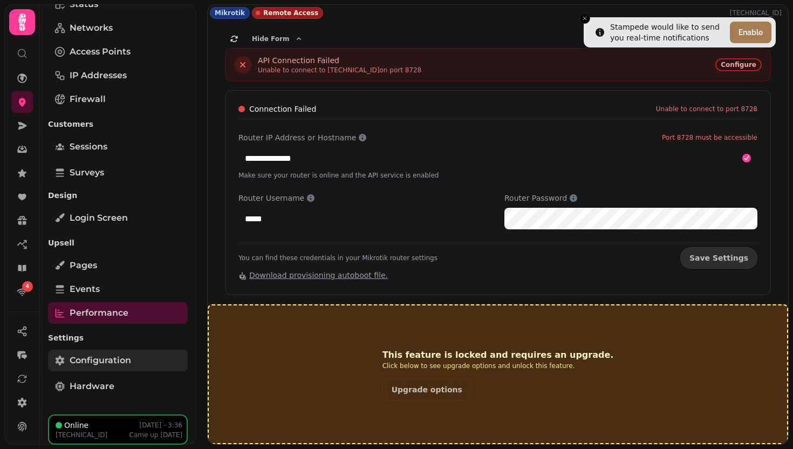
click at [101, 353] on link "Configuration" at bounding box center [118, 360] width 140 height 22
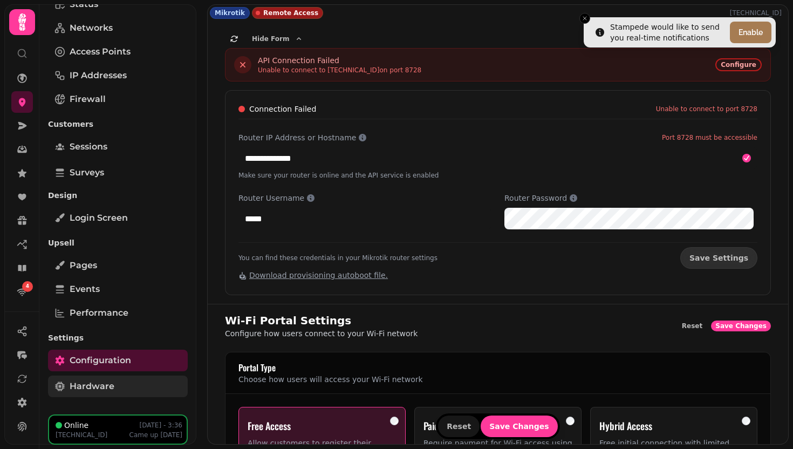
click at [112, 385] on span "Hardware" at bounding box center [92, 386] width 45 height 13
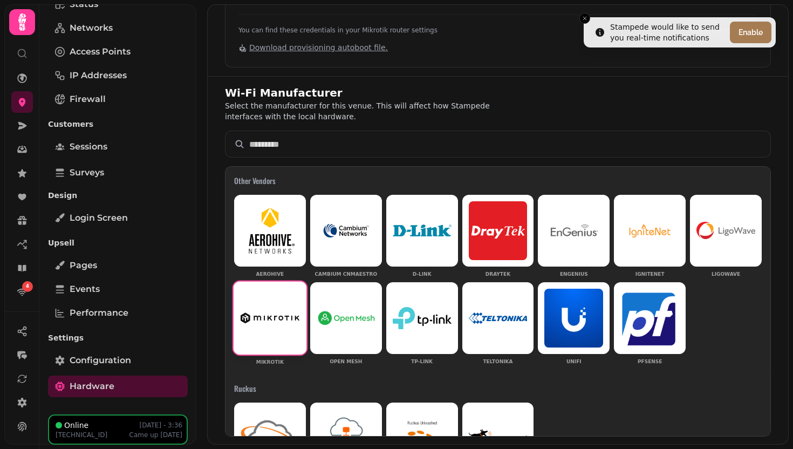
scroll to position [225, 0]
